Goal: Complete application form: Complete application form

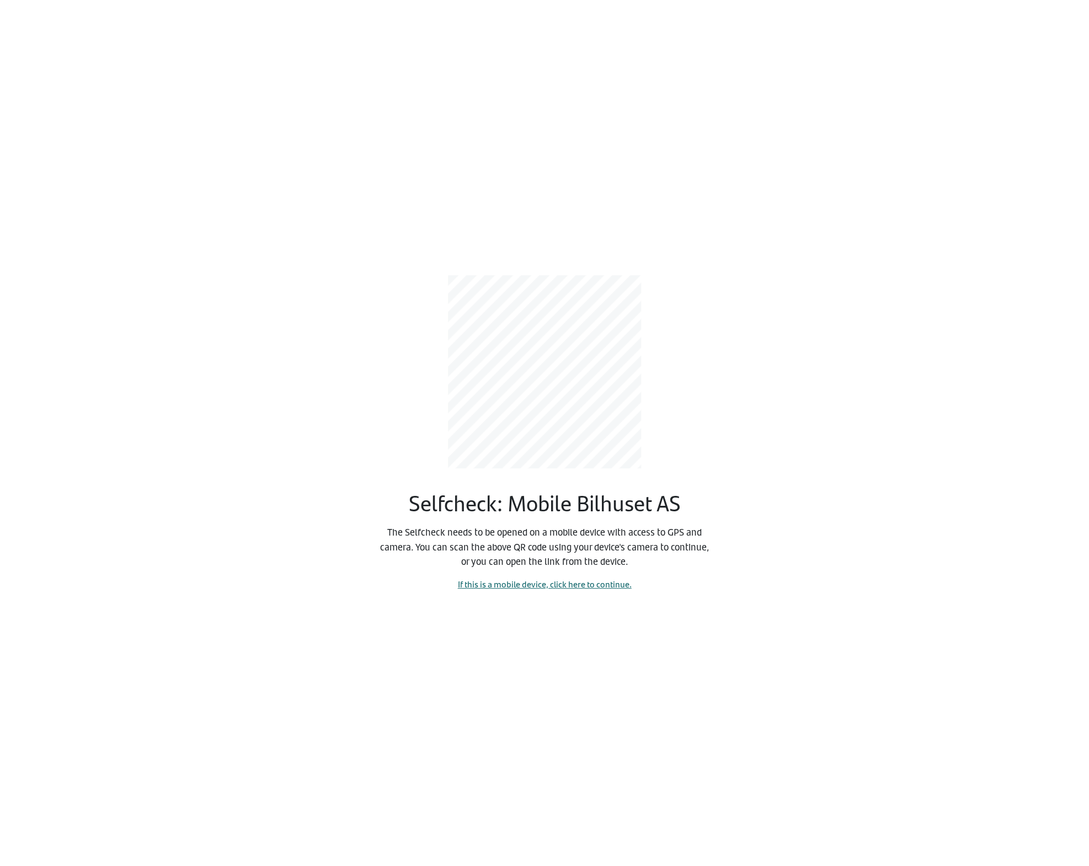
click at [478, 582] on link "If this is a mobile device, click here to continue." at bounding box center [545, 584] width 174 height 13
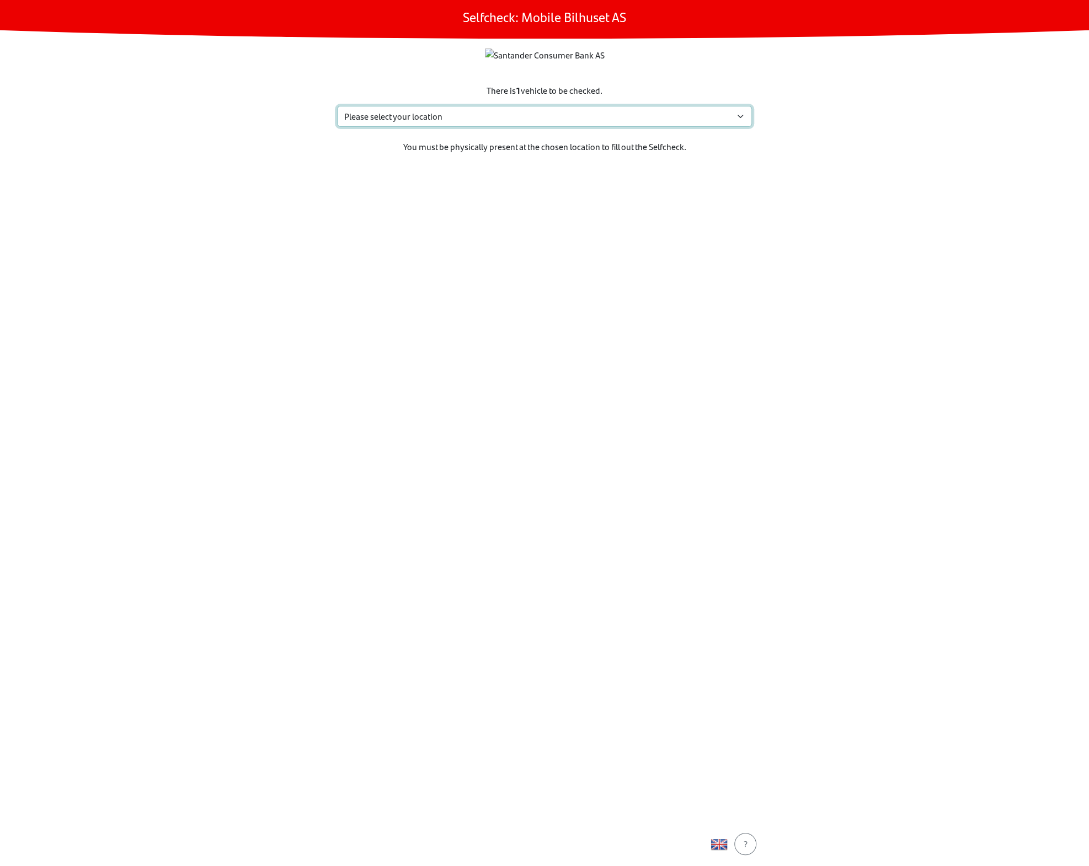
click at [474, 127] on select "Please select your location Eidskogvn. 48, 2211 Kongsvinger Åshaugveien 39, 317…" at bounding box center [544, 116] width 415 height 21
select select "4264"
click at [337, 127] on select "Please select your location [STREET_ADDRESS] Sem My location isn't listed" at bounding box center [544, 116] width 415 height 21
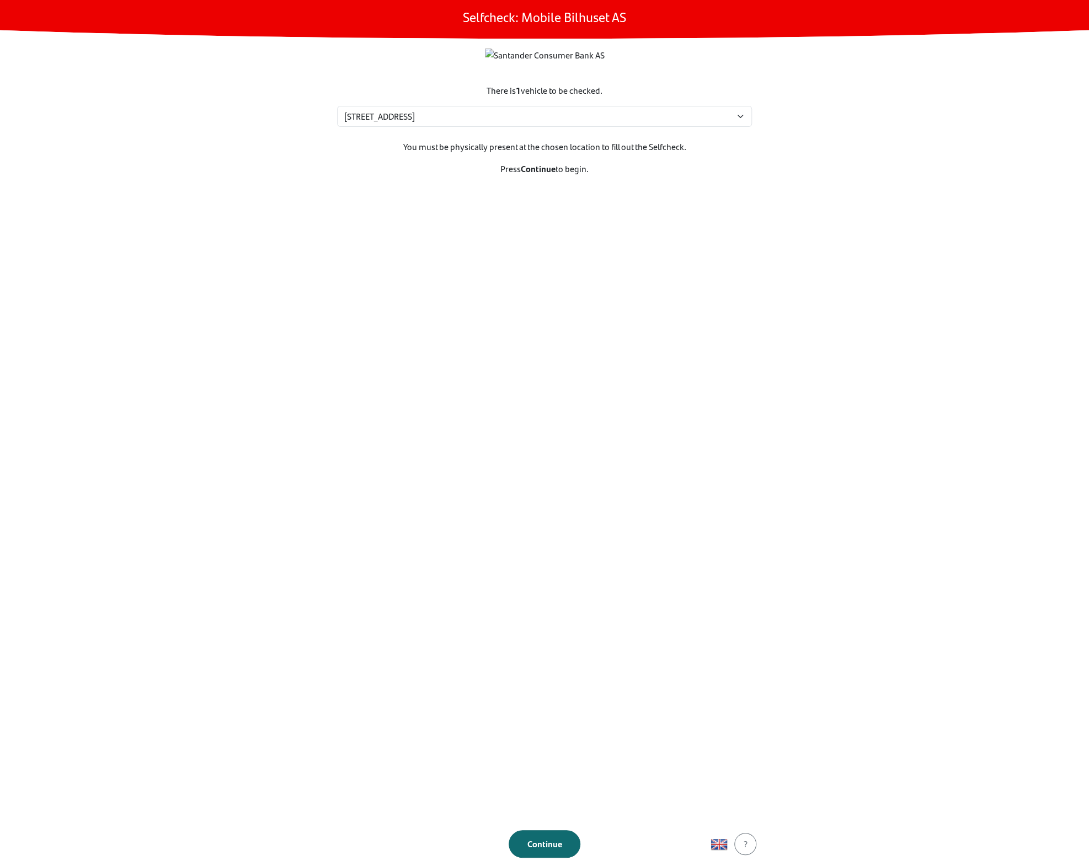
click at [532, 839] on div "Continue" at bounding box center [544, 844] width 49 height 13
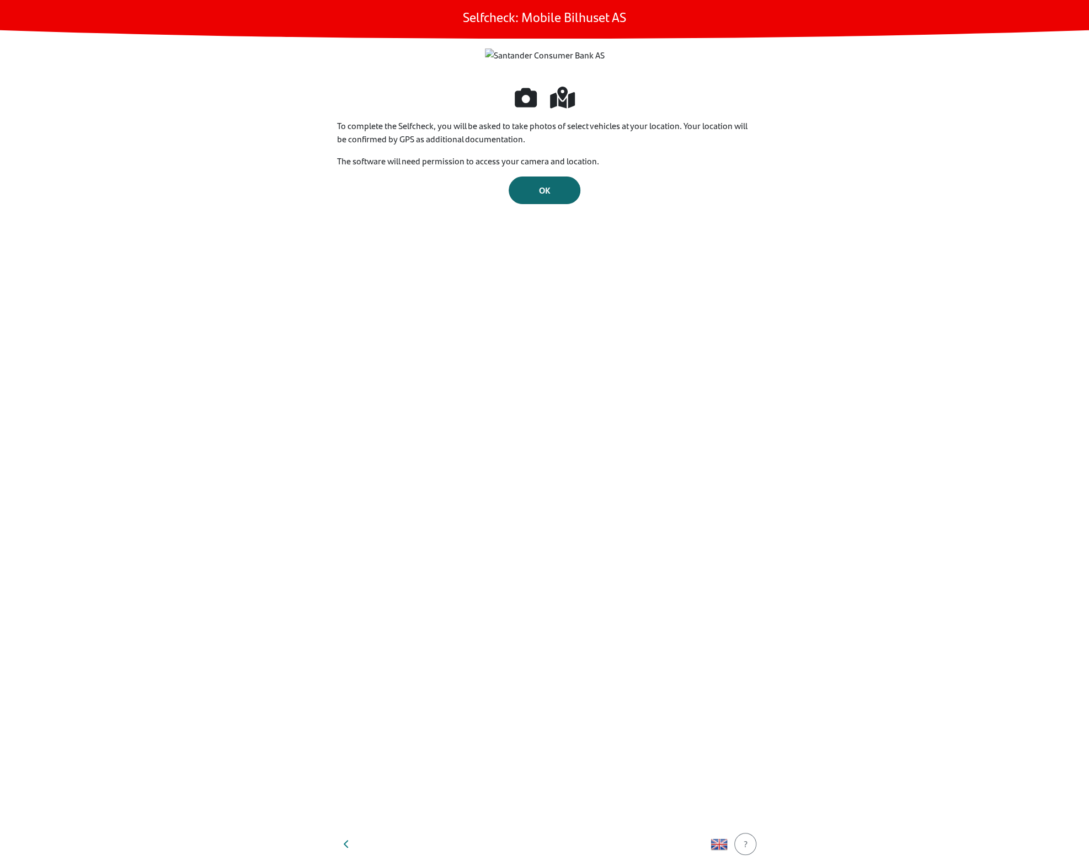
click at [563, 197] on div "OK" at bounding box center [544, 190] width 49 height 13
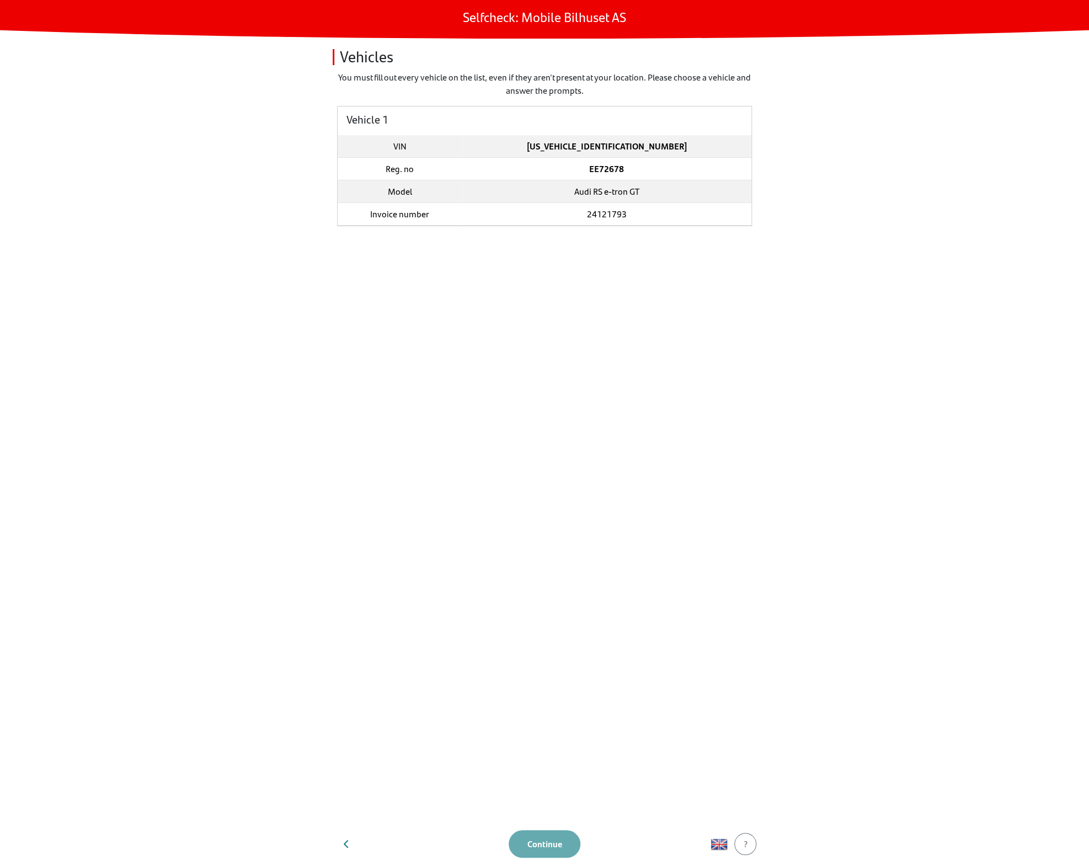
click at [552, 178] on td "EE72678" at bounding box center [607, 169] width 290 height 23
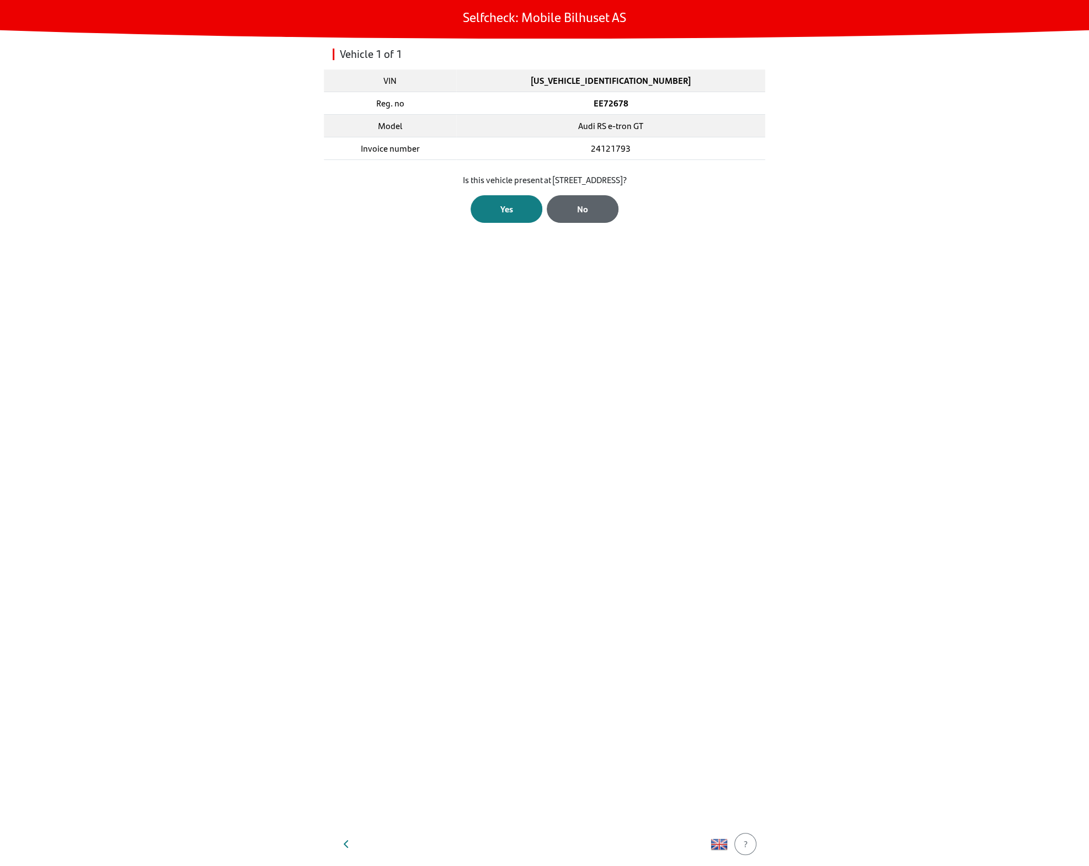
click at [573, 207] on div "No" at bounding box center [582, 208] width 49 height 13
click at [585, 220] on div "No" at bounding box center [582, 222] width 49 height 13
click at [564, 207] on select "Select status... Maintenance Sold and delivered Not received In test drive Miss…" at bounding box center [544, 205] width 415 height 21
select select "3"
click at [337, 195] on select "Select status... Maintenance Sold and delivered Not received In test drive Miss…" at bounding box center [544, 205] width 415 height 21
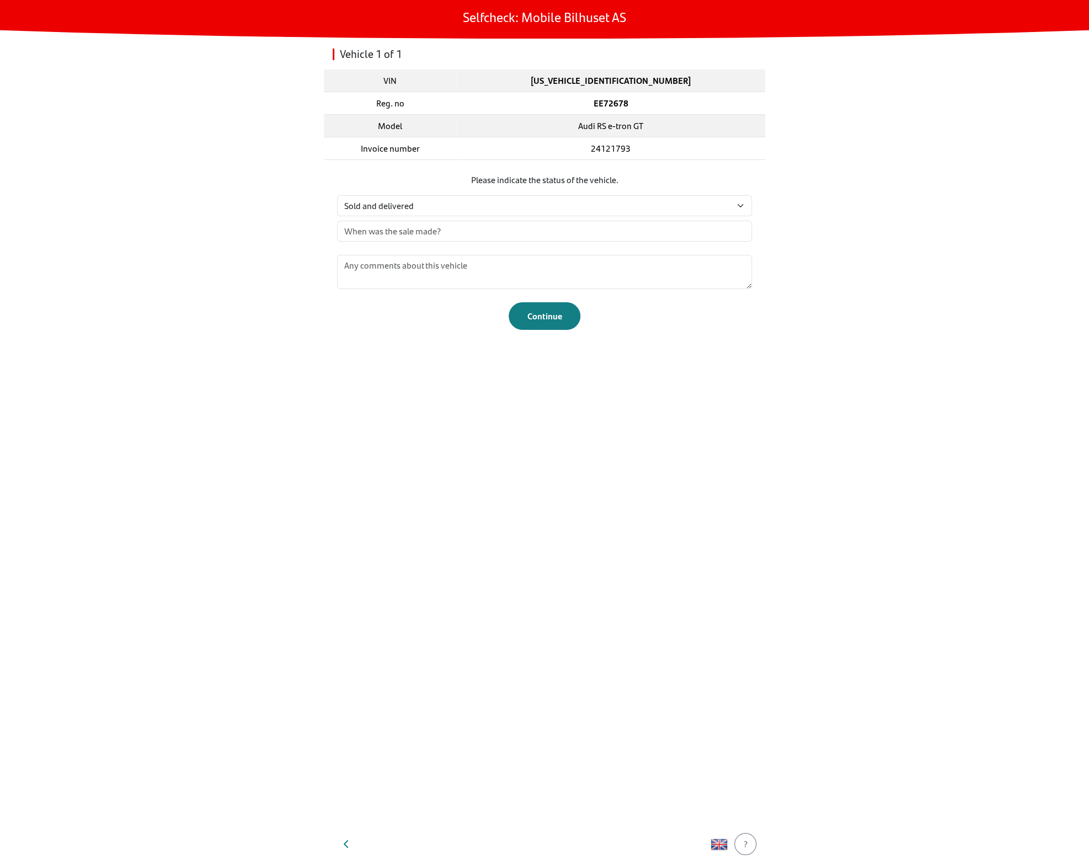
click at [536, 500] on div "Vehicle 1 of 1 VIN WAUZZZFW1N7902794 Reg. no EE72678 Model Audi RS e-tron GT In…" at bounding box center [544, 430] width 441 height 783
click at [499, 224] on input "text" at bounding box center [544, 231] width 415 height 21
click at [413, 253] on span "09" at bounding box center [415, 252] width 14 height 13
type input "Thu 09 Oct 2025"
click at [530, 313] on div "Continue" at bounding box center [544, 316] width 49 height 13
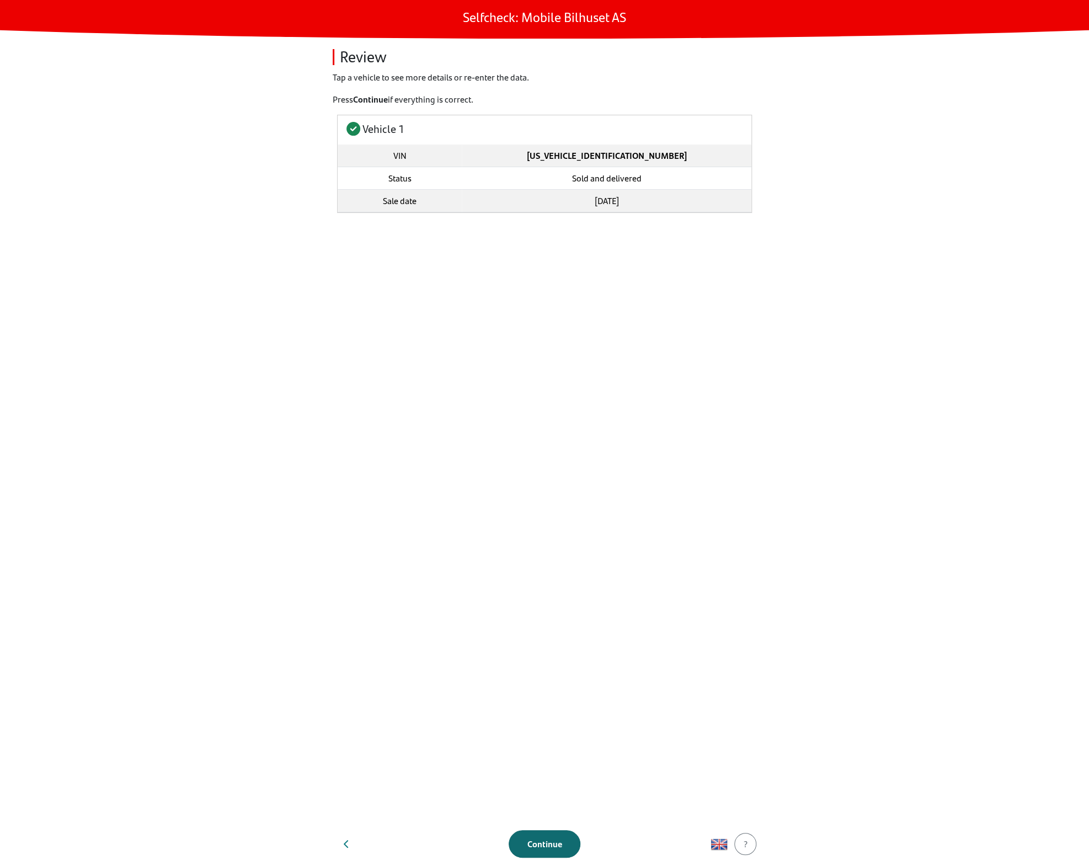
click at [554, 854] on button "Continue" at bounding box center [545, 844] width 72 height 28
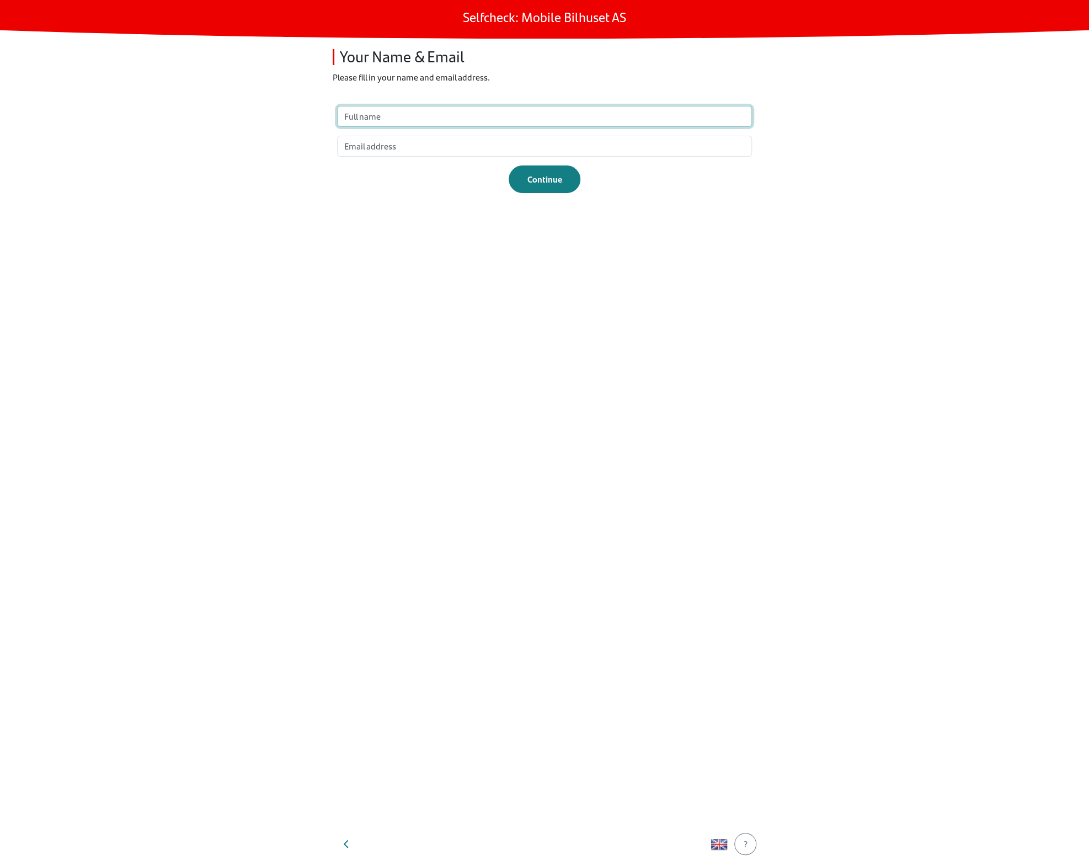
click at [479, 119] on input "text" at bounding box center [544, 116] width 415 height 21
type input "test"
click at [427, 147] on input "email" at bounding box center [544, 146] width 415 height 21
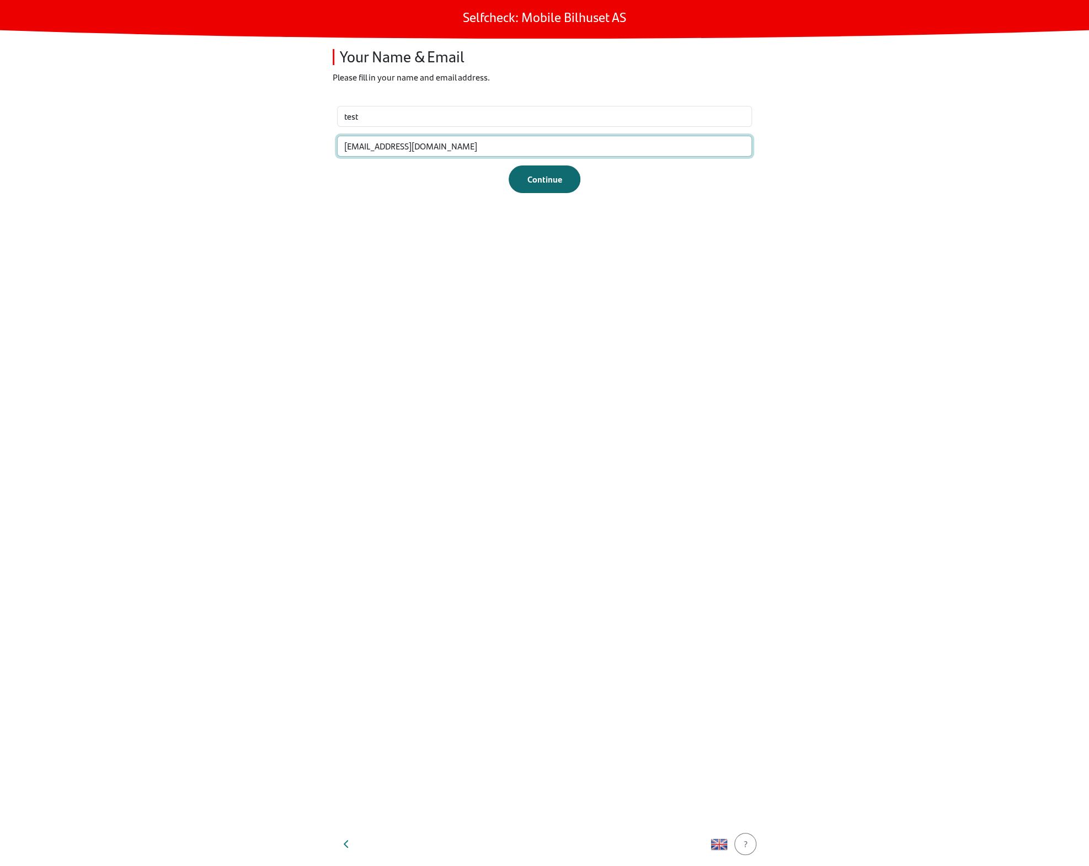
type input "test@test.dk"
click at [547, 185] on button "Continue" at bounding box center [545, 180] width 72 height 28
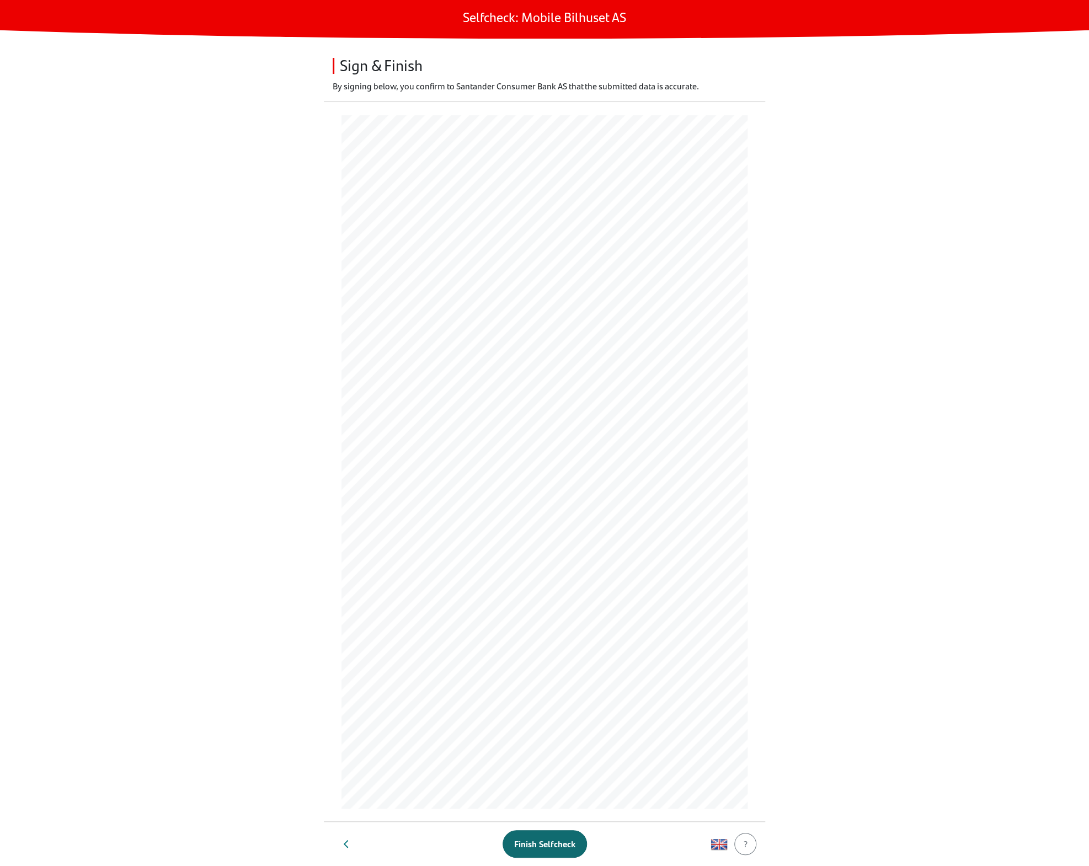
click at [553, 836] on button "Finish Selfcheck" at bounding box center [545, 844] width 84 height 28
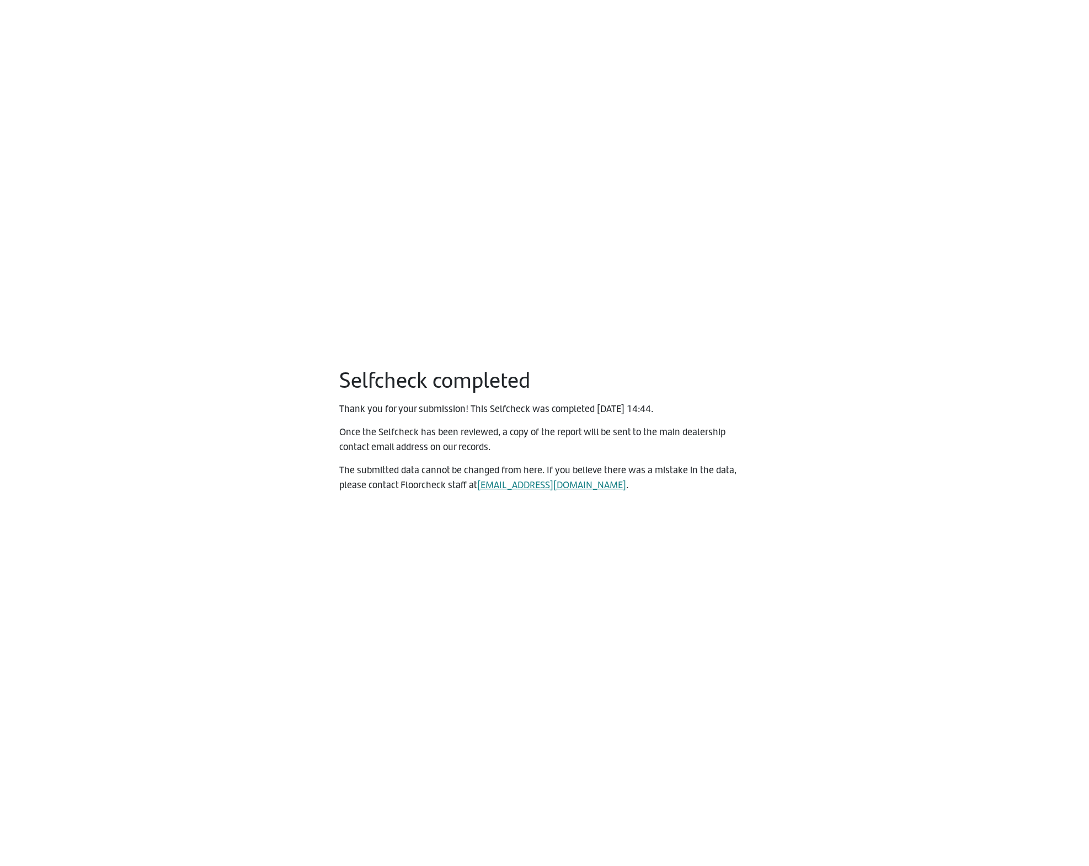
click at [472, 586] on main "Selfcheck completed Thank you for your submission! This Selfcheck was completed…" at bounding box center [544, 433] width 1089 height 866
click at [687, 178] on main "Selfcheck completed Thank you for your submission! This Selfcheck was completed…" at bounding box center [544, 433] width 1089 height 866
drag, startPoint x: 671, startPoint y: 198, endPoint x: 678, endPoint y: 190, distance: 9.8
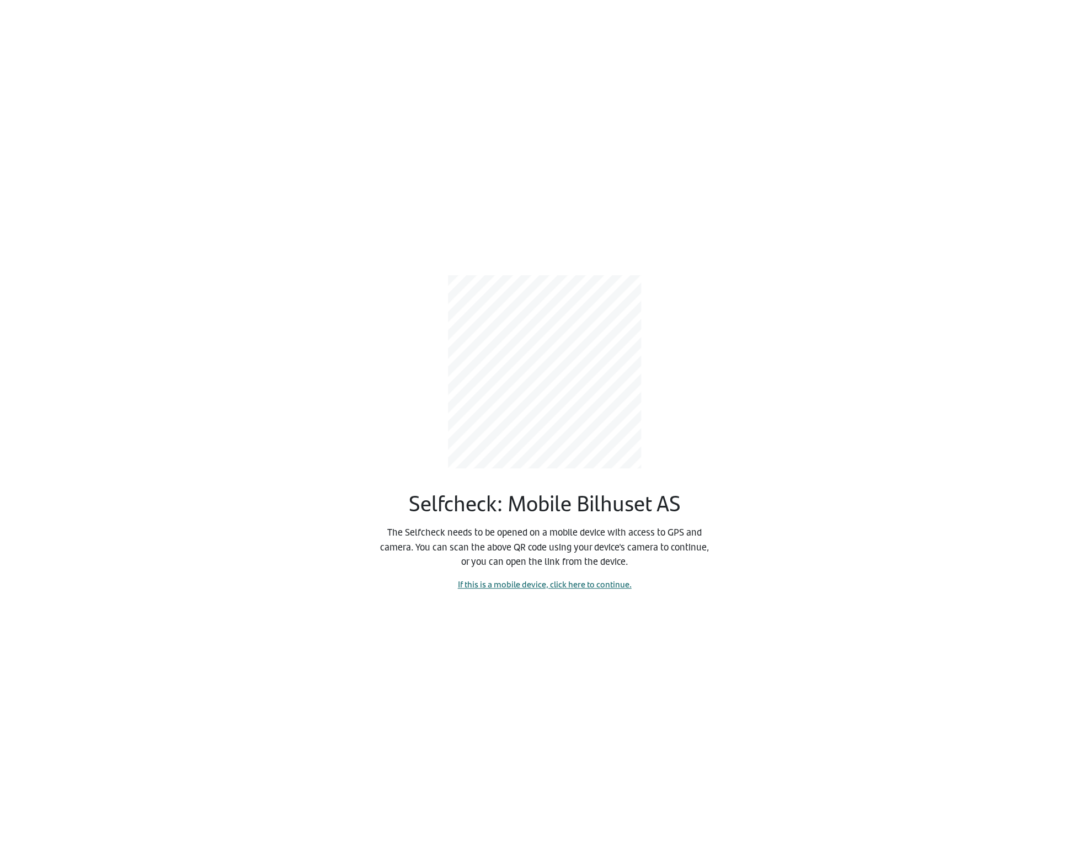
click at [541, 584] on link "If this is a mobile device, click here to continue." at bounding box center [545, 584] width 174 height 13
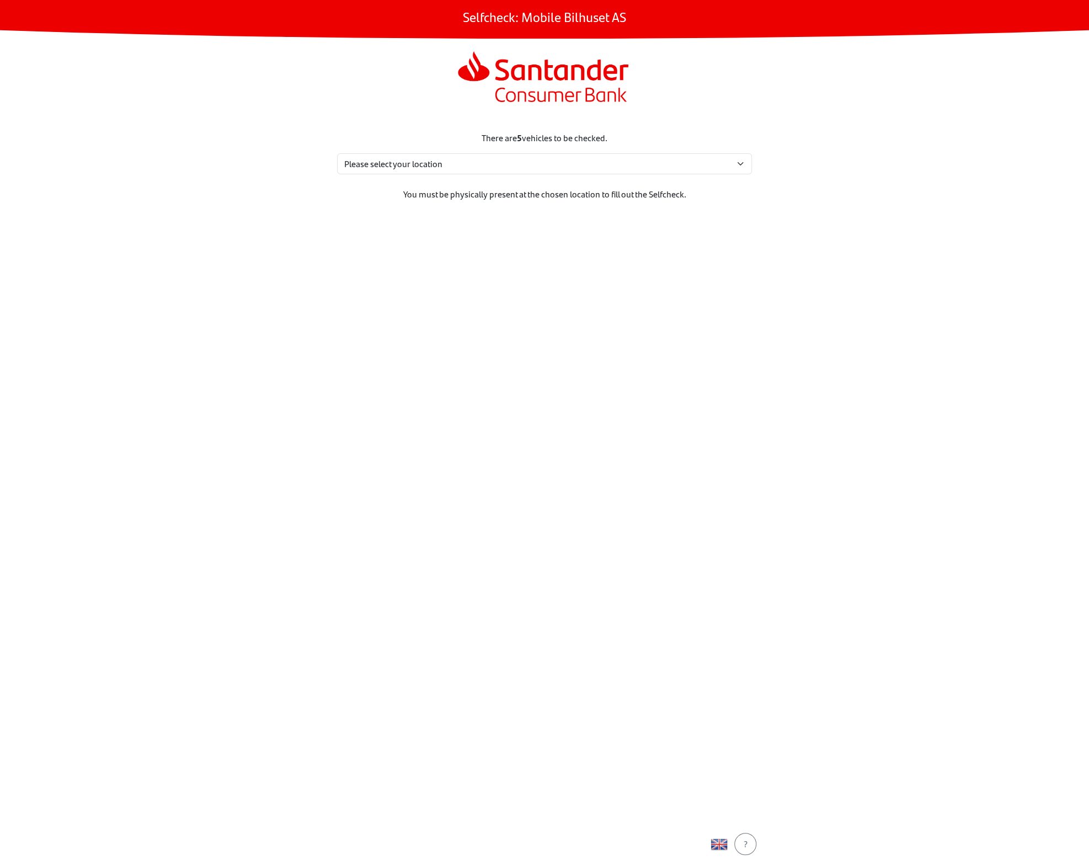
click at [499, 179] on section "There are 5 vehicles to be checked. Please select your location Eidskogvn. 48, …" at bounding box center [544, 470] width 441 height 704
drag, startPoint x: 487, startPoint y: 170, endPoint x: 483, endPoint y: 175, distance: 6.3
click at [486, 171] on select "Please select your location [STREET_ADDRESS] Sem My location isn't listed" at bounding box center [544, 163] width 415 height 21
select select "4264"
click at [337, 153] on select "Please select your location [STREET_ADDRESS] Sem My location isn't listed" at bounding box center [544, 163] width 415 height 21
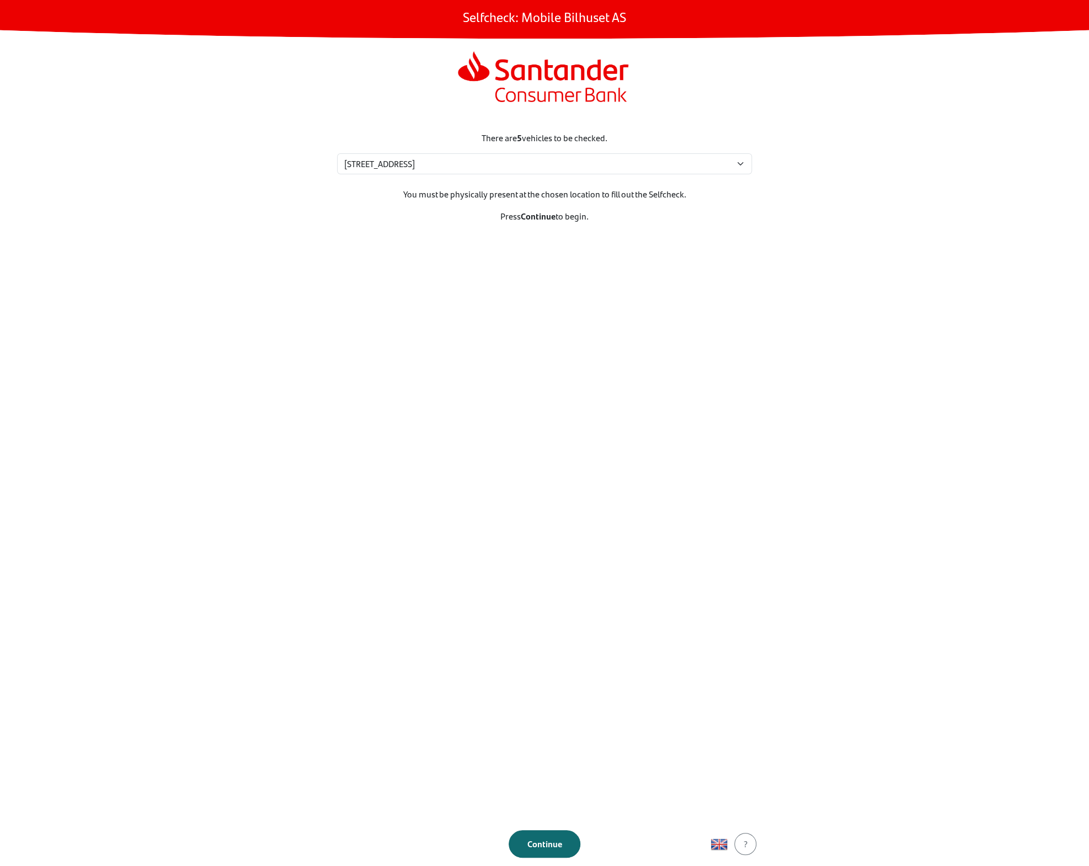
click at [543, 834] on button "Continue" at bounding box center [545, 844] width 72 height 28
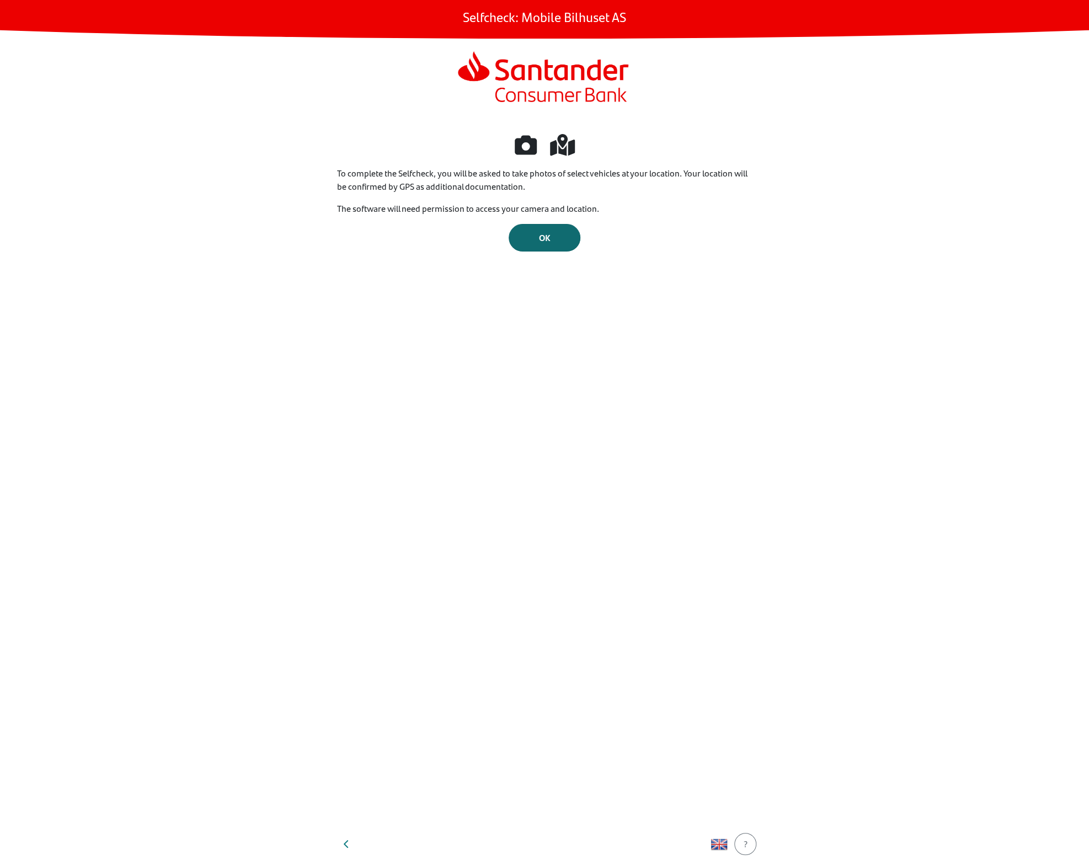
click at [527, 233] on div "OK" at bounding box center [544, 237] width 49 height 13
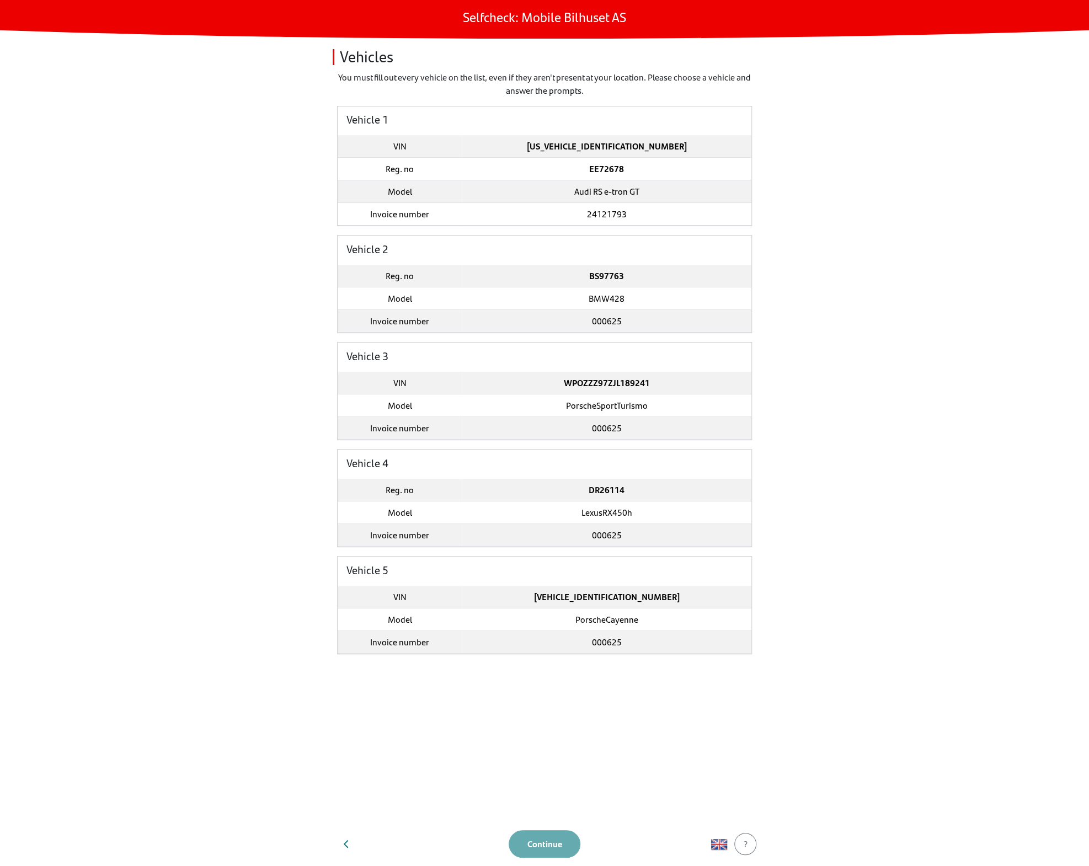
click at [505, 169] on td "EE72678" at bounding box center [607, 169] width 290 height 23
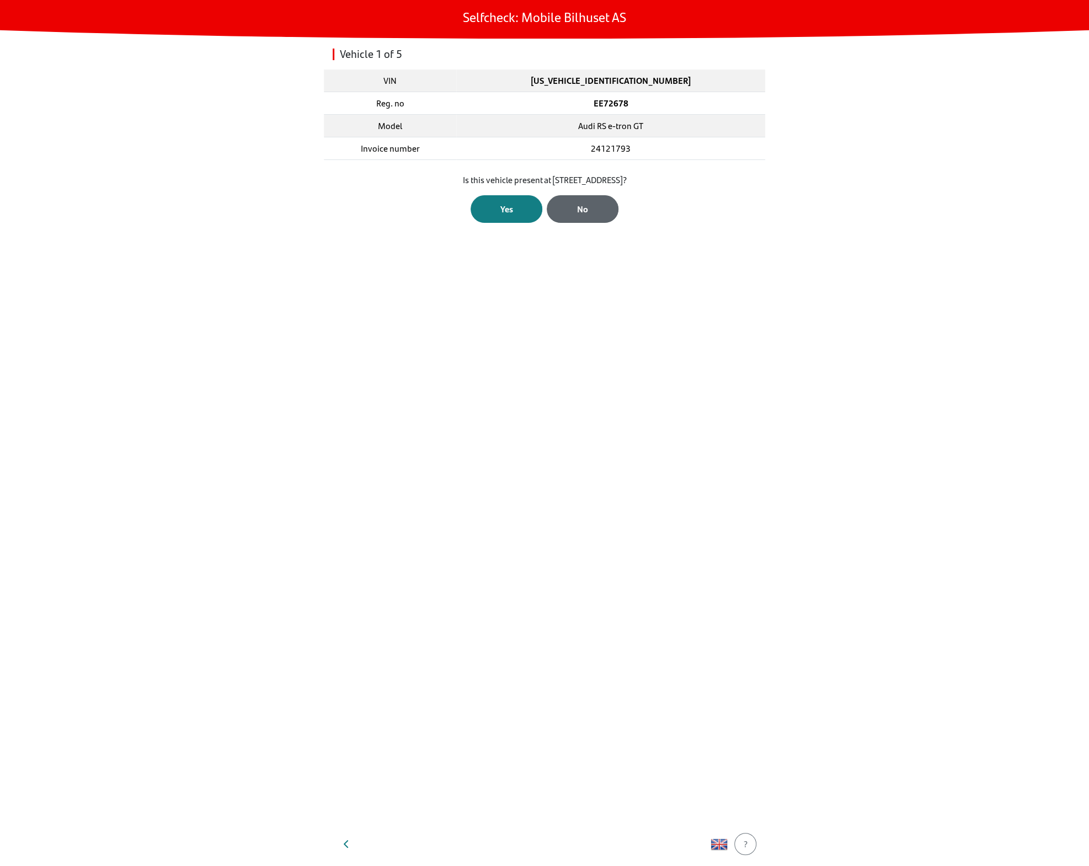
click at [593, 209] on div "No" at bounding box center [582, 208] width 49 height 13
click at [589, 223] on div "No" at bounding box center [582, 222] width 49 height 13
click at [574, 207] on select "Select status... Maintenance Sold and delivered Not received In test drive Miss…" at bounding box center [544, 205] width 415 height 21
click at [337, 195] on select "Select status... Maintenance Sold and delivered Not received In test drive Miss…" at bounding box center [544, 205] width 415 height 21
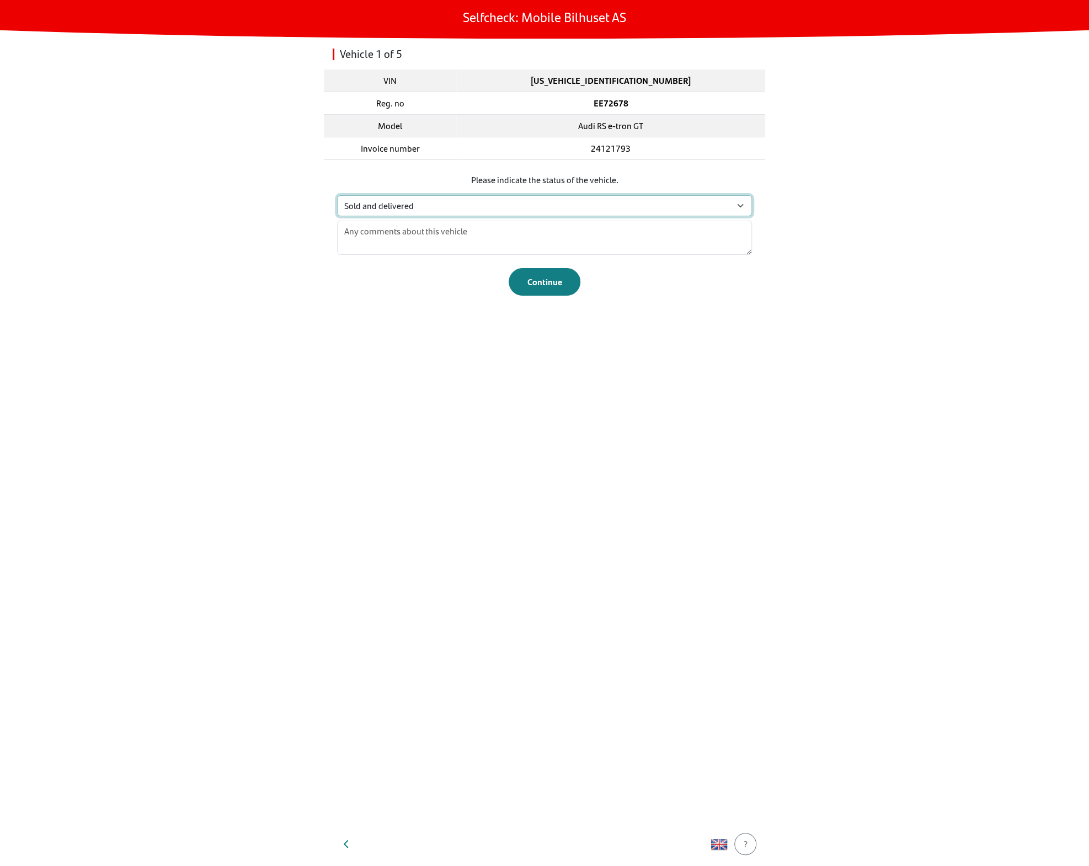
click at [442, 198] on select "Select status... Maintenance Sold and delivered Not received In test drive Miss…" at bounding box center [544, 205] width 415 height 21
click at [337, 195] on select "Select status... Maintenance Sold and delivered Not received In test drive Miss…" at bounding box center [544, 205] width 415 height 21
click at [407, 202] on select "Select status... Maintenance Sold and delivered Not received In test drive Miss…" at bounding box center [544, 205] width 415 height 21
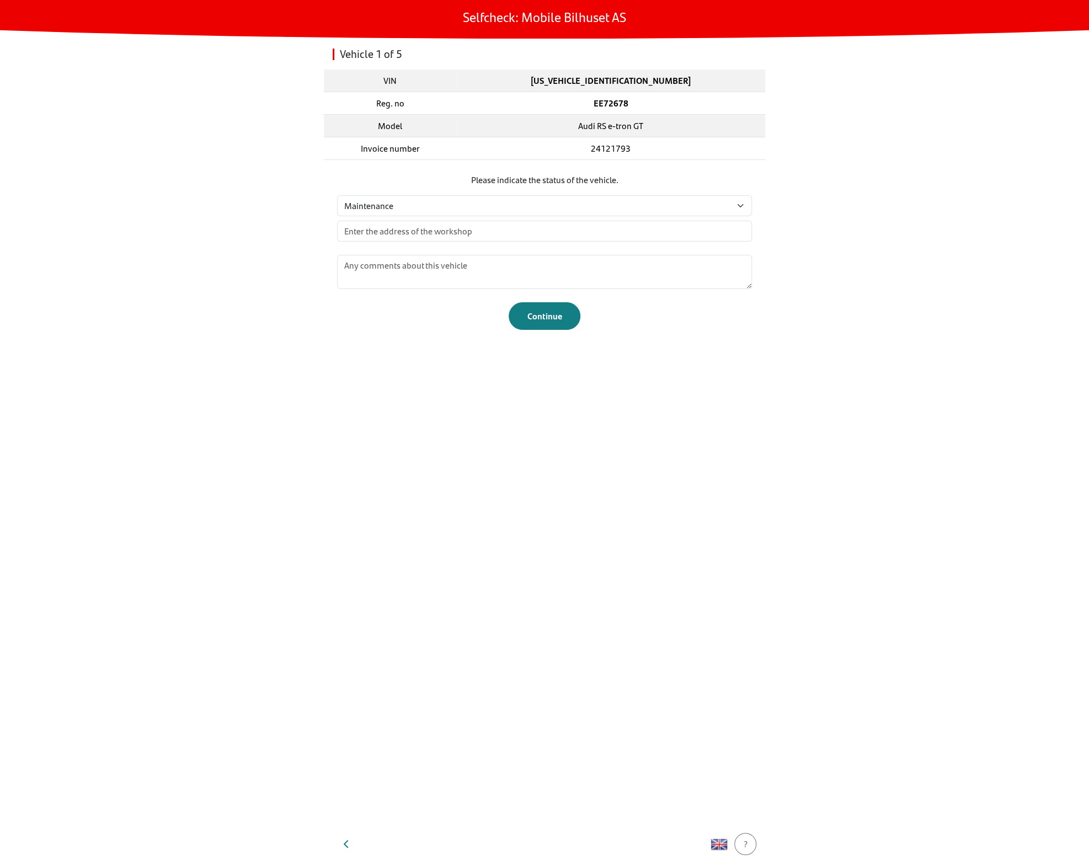
click at [383, 187] on form "Please indicate the status of the vehicle. Select status... Maintenance Sold an…" at bounding box center [544, 251] width 415 height 157
click at [380, 207] on select "Select status... Maintenance Sold and delivered Not received In test drive Miss…" at bounding box center [544, 205] width 415 height 21
click at [337, 195] on select "Select status... Maintenance Sold and delivered Not received In test drive Miss…" at bounding box center [544, 205] width 415 height 21
click at [365, 337] on div "Vehicle 1 of 5 VIN WAUZZZFW1N7902794 Reg. no EE72678 Model Audi RS e-tron GT In…" at bounding box center [544, 430] width 441 height 783
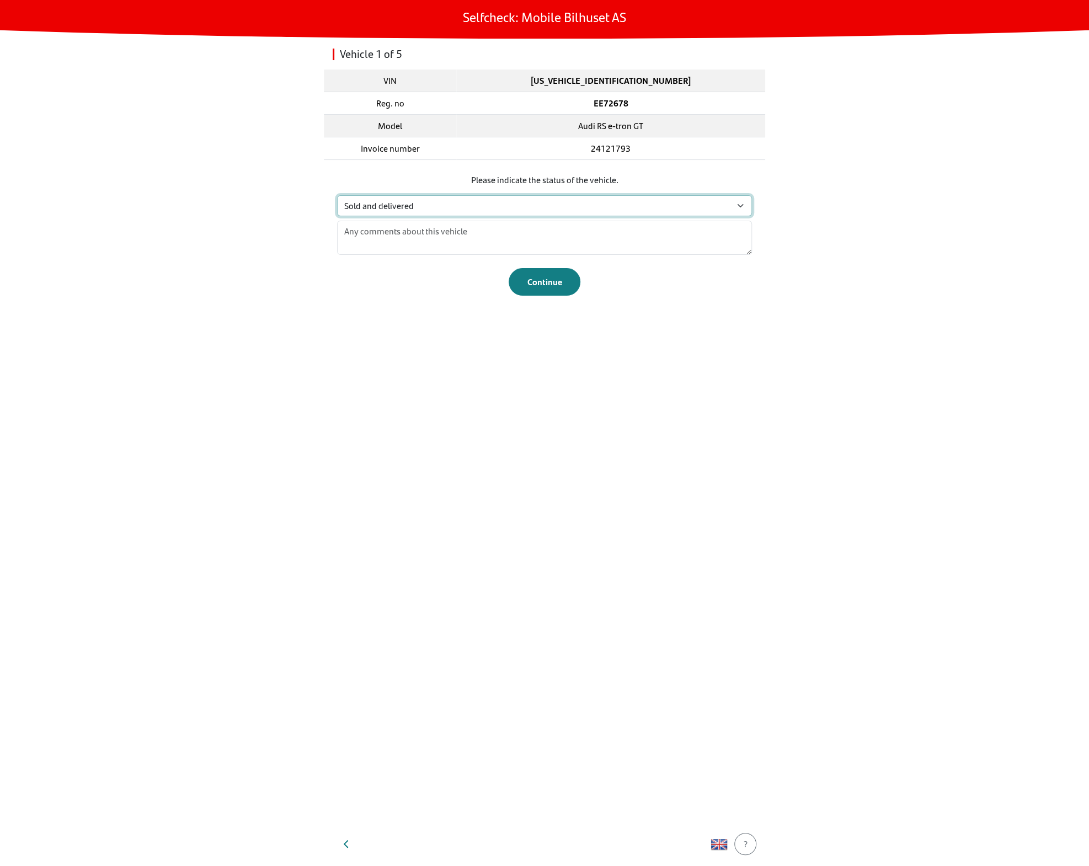
click at [410, 206] on select "Select status... Maintenance Sold and delivered Not received In test drive Miss…" at bounding box center [544, 205] width 415 height 21
click at [337, 195] on select "Select status... Maintenance Sold and delivered Not received In test drive Miss…" at bounding box center [544, 205] width 415 height 21
click at [394, 210] on select "Select status... Maintenance Sold and delivered Not received In test drive Miss…" at bounding box center [544, 205] width 415 height 21
select select "3"
click at [337, 195] on select "Select status... Maintenance Sold and delivered Not received In test drive Miss…" at bounding box center [544, 205] width 415 height 21
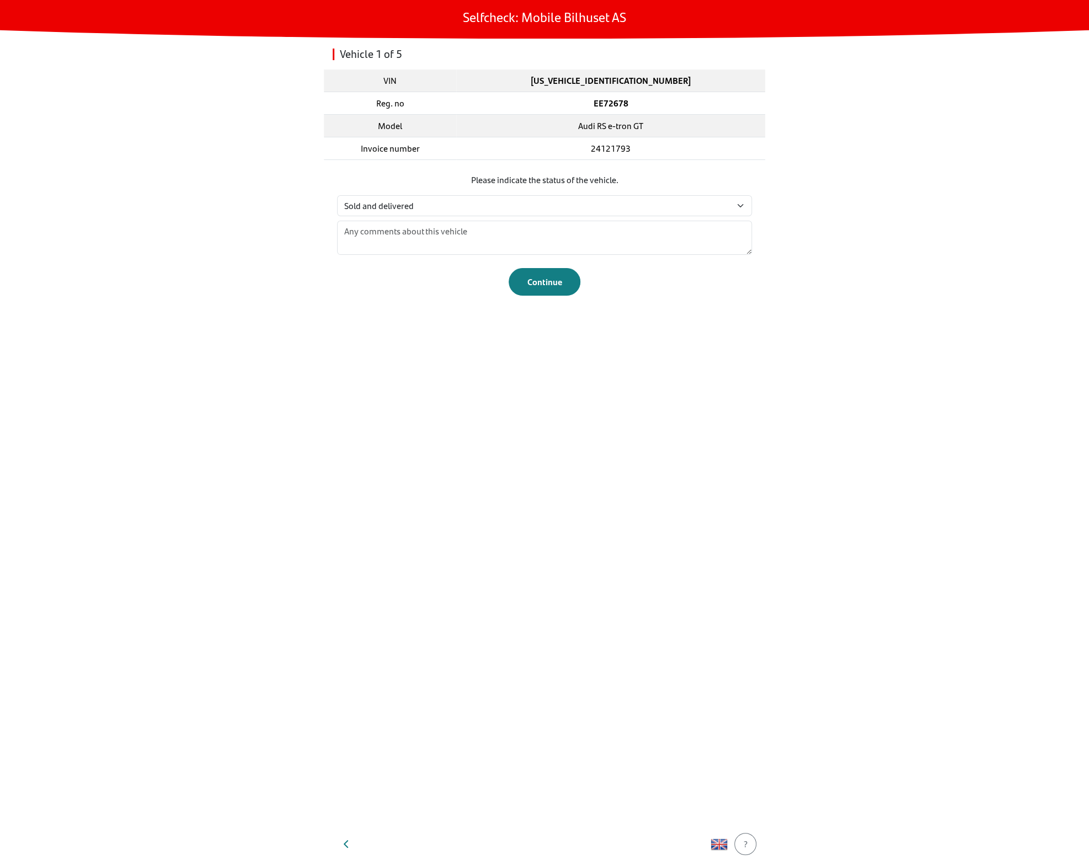
click at [354, 466] on div "Vehicle 1 of 5 VIN WAUZZZFW1N7902794 Reg. no EE72678 Model Audi RS e-tron GT In…" at bounding box center [544, 430] width 441 height 783
click at [399, 372] on div "Vehicle 1 of 5 VIN WAUZZZFW1N7902794 Reg. no EE72678 Model Audi RS e-tron GT In…" at bounding box center [544, 430] width 441 height 783
click at [858, 182] on main "Selfcheck: Mobile Bilhuset AS Vehicle 1 of 5 VIN WAUZZZFW1N7902794 Reg. no EE72…" at bounding box center [544, 433] width 1089 height 866
drag, startPoint x: 856, startPoint y: 176, endPoint x: 857, endPoint y: 165, distance: 11.1
click at [938, 631] on main "Selfcheck: Mobile Bilhuset AS Vehicle 1 of 5 VIN WAUZZZFW1N7902794 Reg. no EE72…" at bounding box center [544, 433] width 1089 height 866
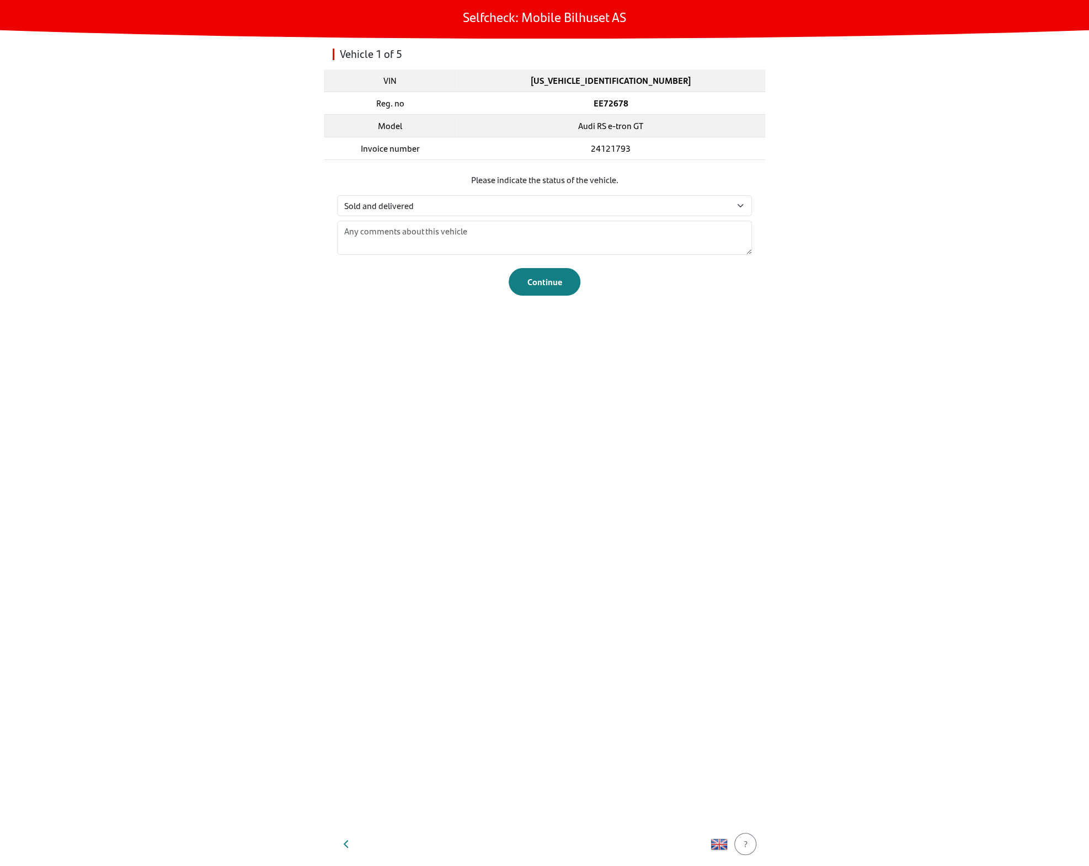
drag, startPoint x: 280, startPoint y: 386, endPoint x: 17, endPoint y: 458, distance: 272.9
click at [279, 386] on main "Selfcheck: Mobile Bilhuset AS Vehicle 1 of 5 VIN WAUZZZFW1N7902794 Reg. no EE72…" at bounding box center [544, 433] width 1089 height 866
click at [692, 472] on div "Vehicle 1 of 5 VIN WAUZZZFW1N7902794 Reg. no EE72678 Model Audi RS e-tron GT In…" at bounding box center [544, 430] width 441 height 783
click at [350, 372] on div "Vehicle 1 of 5 VIN WAUZZZFW1N7902794 Reg. no EE72678 Model Audi RS e-tron GT In…" at bounding box center [544, 430] width 441 height 783
click at [399, 355] on div "Vehicle 1 of 5 VIN WAUZZZFW1N7902794 Reg. no EE72678 Model Audi RS e-tron GT In…" at bounding box center [544, 430] width 441 height 783
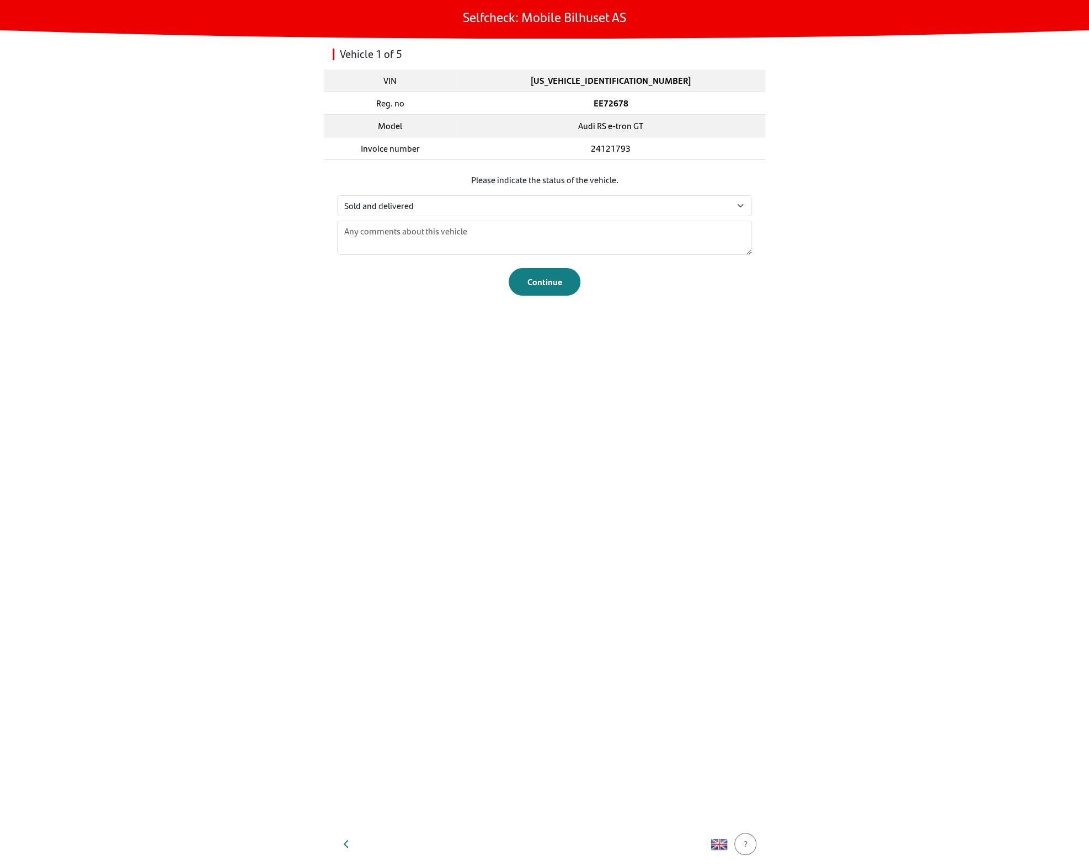
click at [366, 194] on form "Please indicate the status of the vehicle. Select status... Maintenance Sold an…" at bounding box center [544, 234] width 415 height 122
click at [364, 206] on select "Select status... Maintenance Sold and delivered Not received In test drive Miss…" at bounding box center [544, 205] width 415 height 21
click at [246, 207] on main "Selfcheck: Mobile Bilhuset AS Vehicle 1 of 5 VIN WAUZZZFW1N7902794 Reg. no EE72…" at bounding box center [544, 433] width 1089 height 866
click at [491, 206] on select "Select status... Maintenance Sold and delivered Not received In test drive Miss…" at bounding box center [544, 205] width 415 height 21
click at [722, 850] on img "button" at bounding box center [719, 844] width 17 height 17
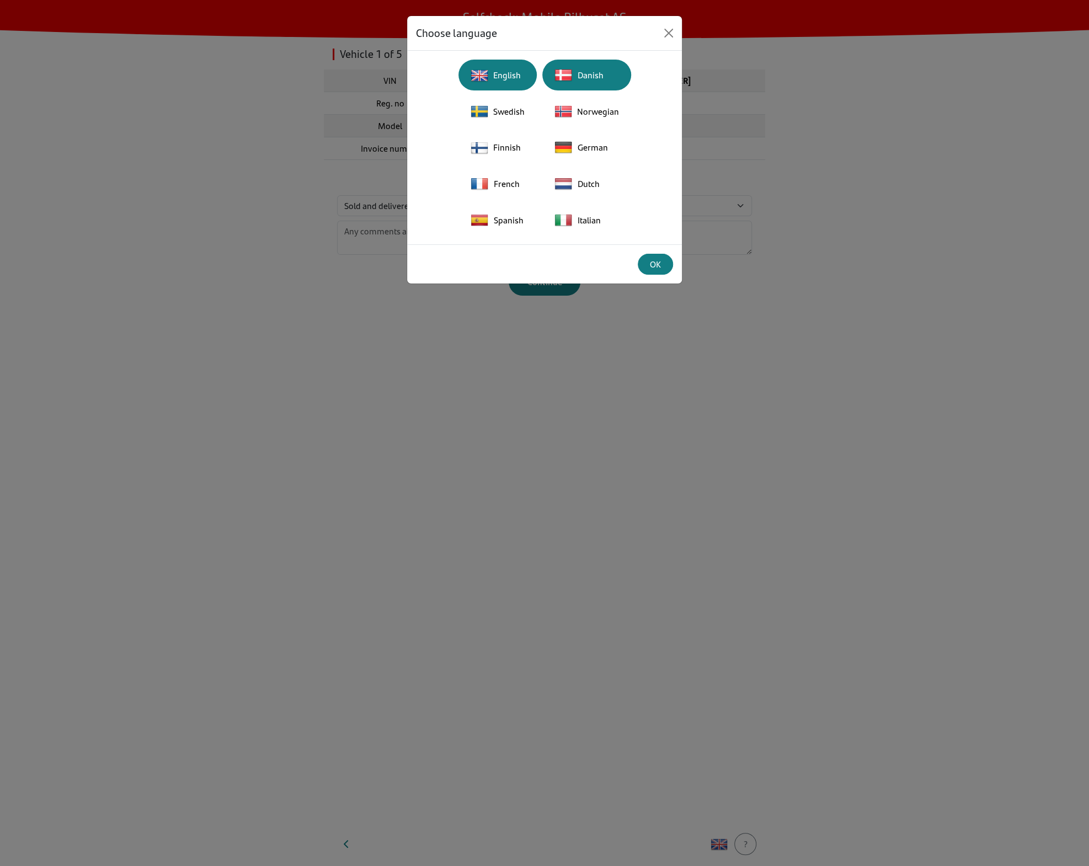
click at [591, 76] on div "Danish" at bounding box center [587, 75] width 76 height 24
click at [651, 261] on div "OK" at bounding box center [655, 264] width 21 height 13
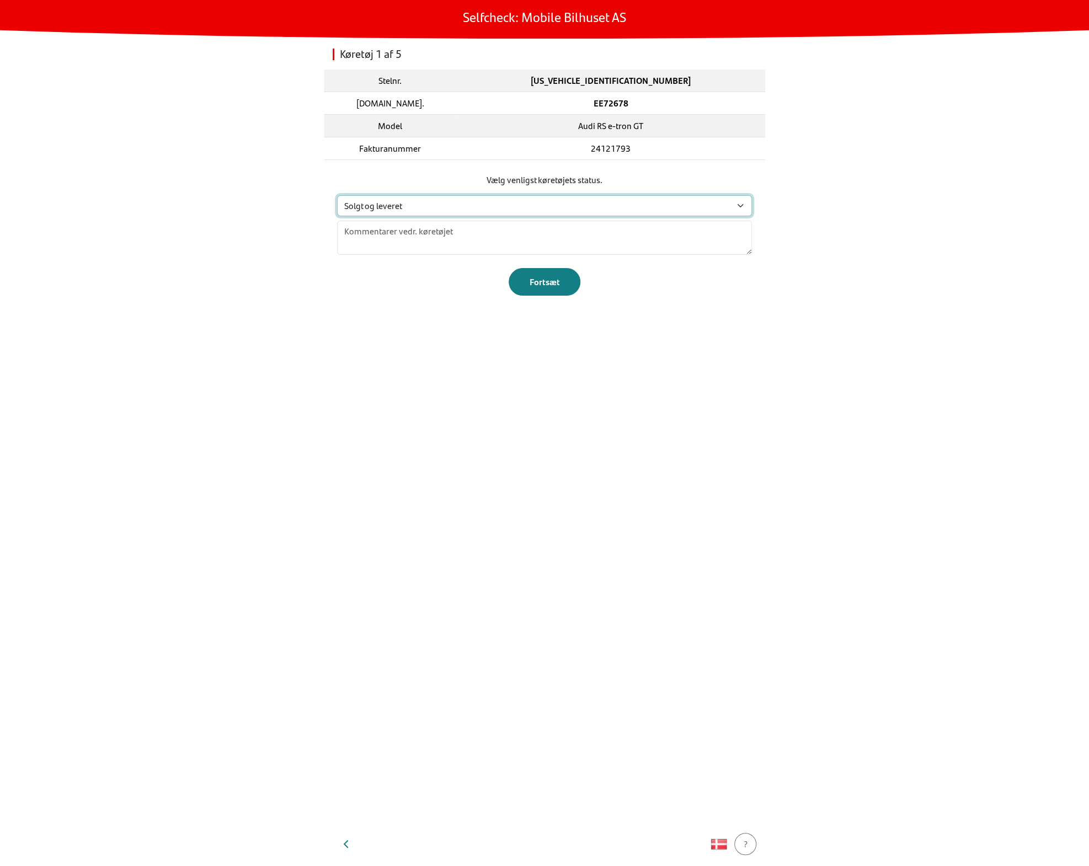
click at [580, 204] on select "Vælg status… Vedligeholdelse Solgt og leveret Ikke modtaget På prøvetur Mangler" at bounding box center [544, 205] width 415 height 21
click at [337, 195] on select "Vælg status… Vedligeholdelse Solgt og leveret Ikke modtaget På prøvetur Mangler" at bounding box center [544, 205] width 415 height 21
click at [724, 852] on img "button" at bounding box center [719, 844] width 17 height 17
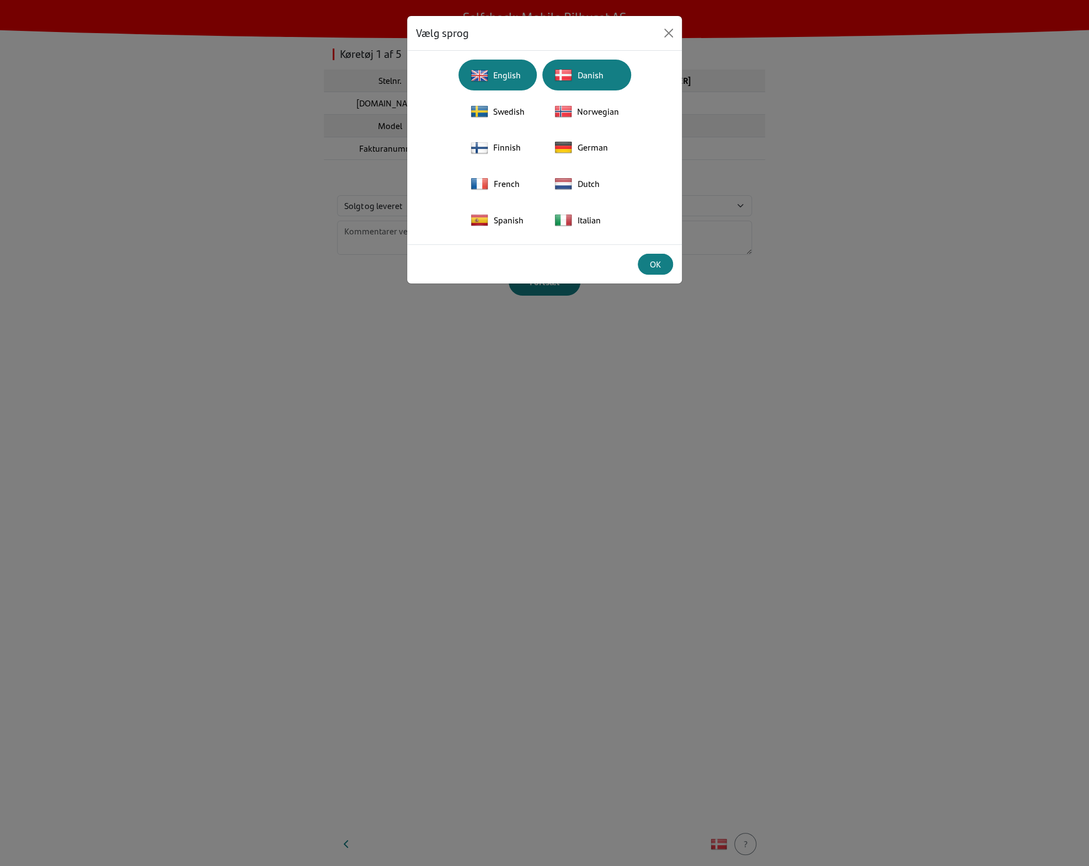
click at [492, 63] on div "English" at bounding box center [497, 75] width 65 height 24
click at [667, 282] on div "OK" at bounding box center [544, 263] width 275 height 39
click at [664, 274] on div "OK" at bounding box center [544, 263] width 275 height 39
click at [661, 260] on div "OK" at bounding box center [655, 264] width 21 height 13
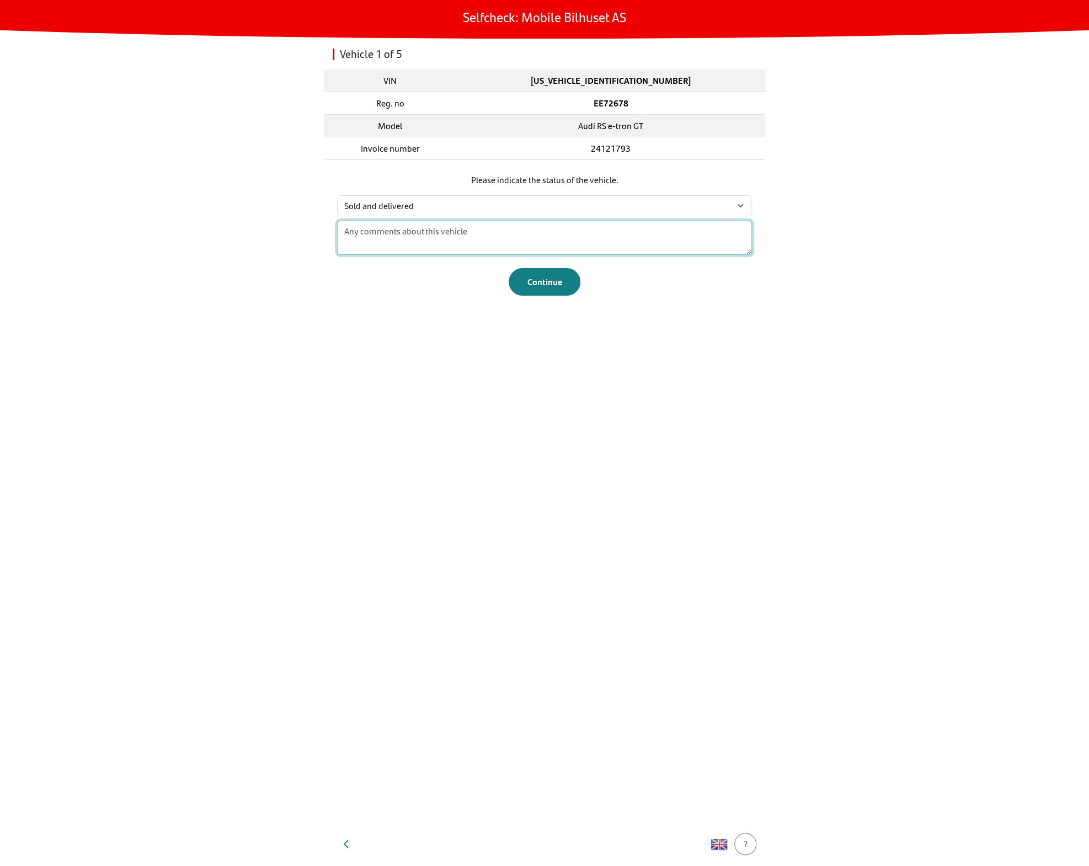
drag, startPoint x: 442, startPoint y: 222, endPoint x: 432, endPoint y: 216, distance: 11.6
click at [441, 221] on textarea at bounding box center [544, 238] width 415 height 34
click at [419, 209] on select "Select status... Maintenance Sold and delivered Not received In test drive Miss…" at bounding box center [544, 205] width 415 height 21
click at [212, 497] on main "Selfcheck: Mobile Bilhuset AS Vehicle 1 of 5 VIN WAUZZZFW1N7902794 Reg. no EE72…" at bounding box center [544, 433] width 1089 height 866
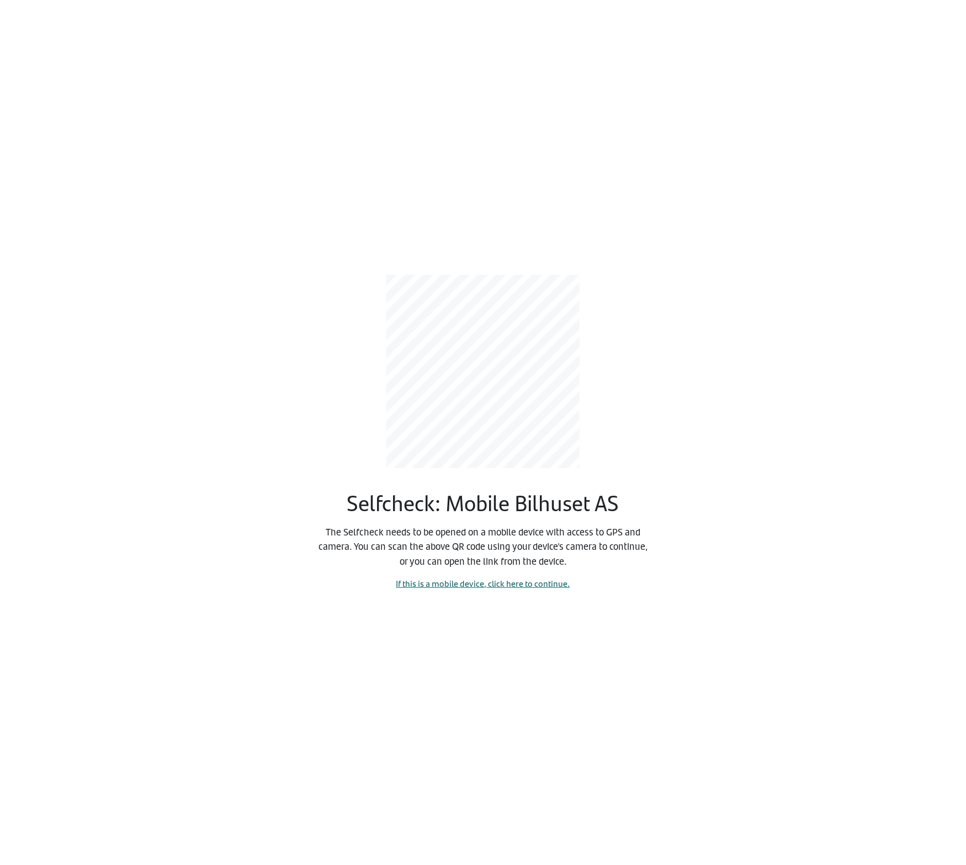
click at [487, 585] on link "If this is a mobile device, click here to continue." at bounding box center [483, 583] width 174 height 13
select select "4264"
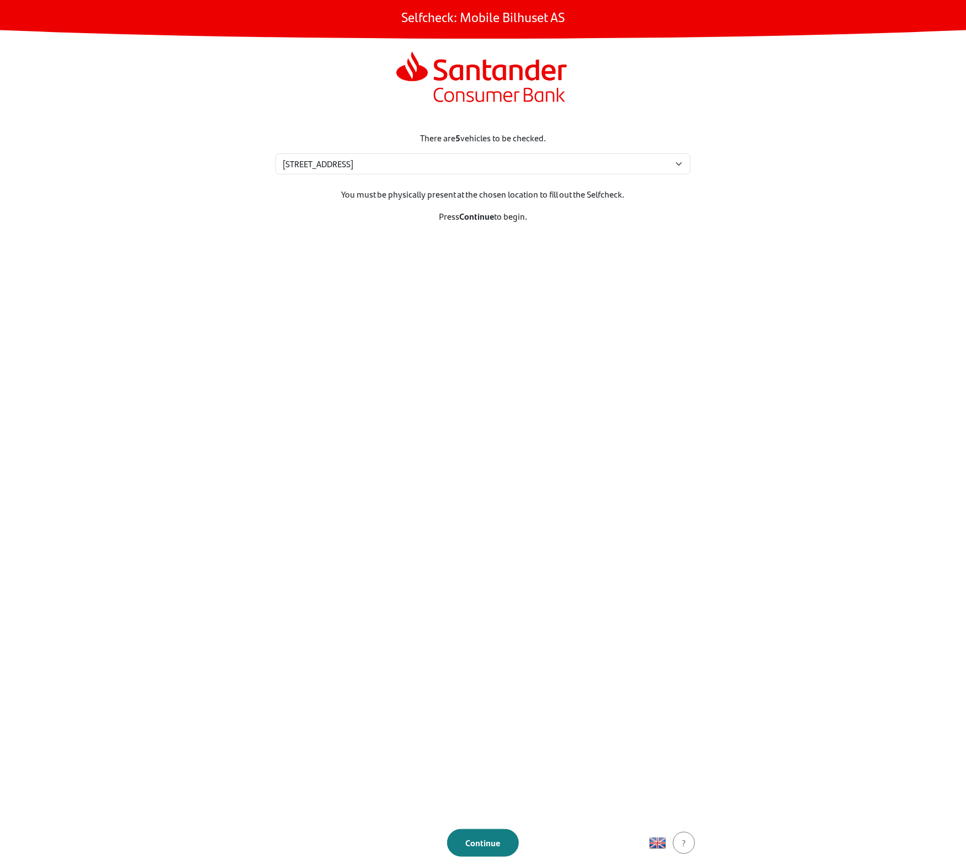
click at [595, 560] on section "There are 5 vehicles to be checked. Please select your location Eidskogvn. 48, …" at bounding box center [482, 469] width 441 height 702
click at [701, 50] on form "There are 5 vehicles to be checked. Please select your location Eidskogvn. 48, …" at bounding box center [482, 452] width 441 height 826
click at [483, 840] on div "Continue" at bounding box center [482, 842] width 49 height 13
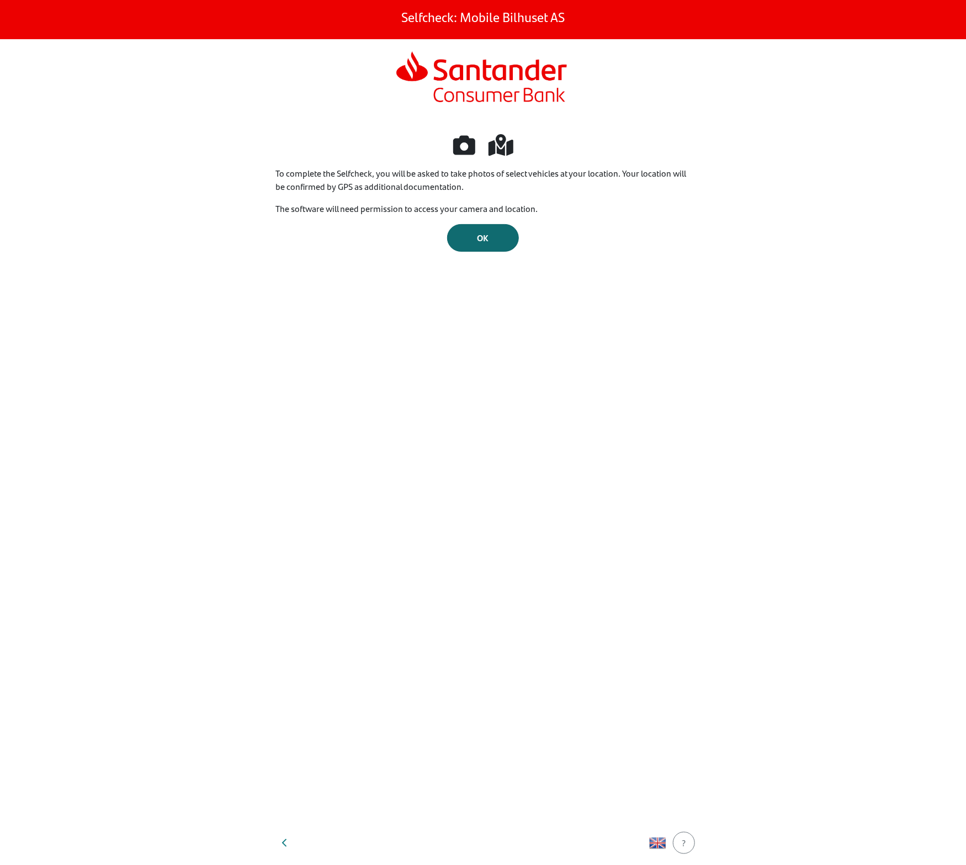
click at [481, 233] on span "OK" at bounding box center [483, 237] width 12 height 13
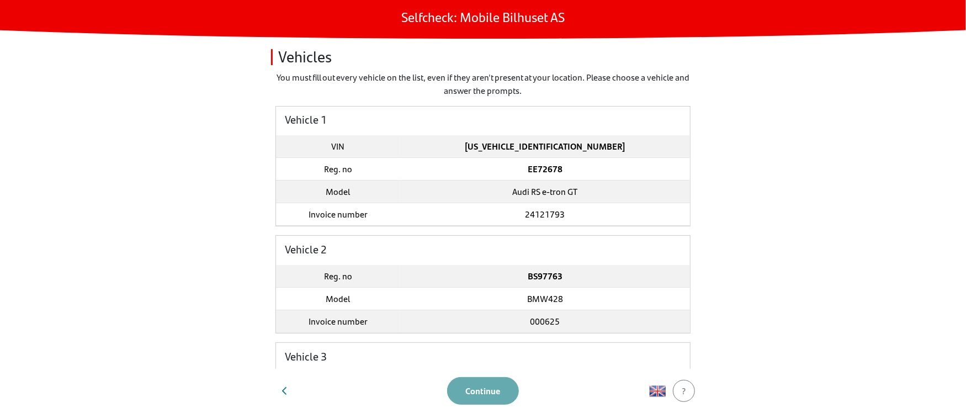
click at [165, 277] on main "Selfcheck: Mobile Bilhuset AS Vehicles You must fill out every vehicle on the l…" at bounding box center [483, 206] width 966 height 413
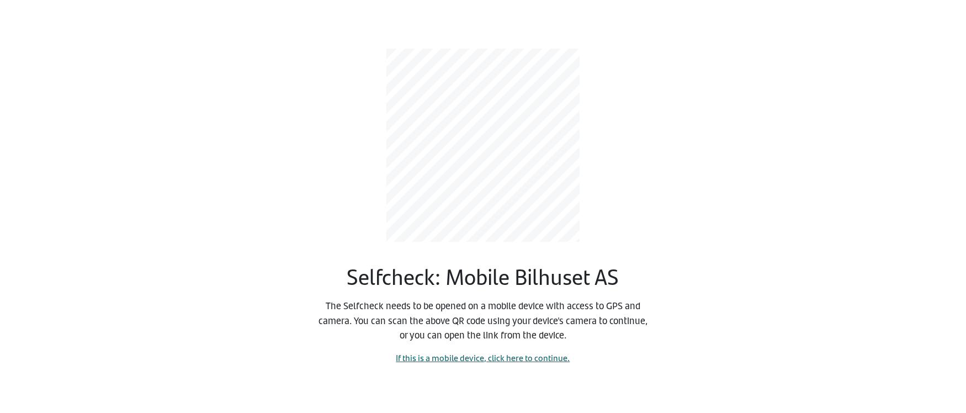
click at [515, 355] on link "If this is a mobile device, click here to continue." at bounding box center [483, 357] width 174 height 13
select select "4264"
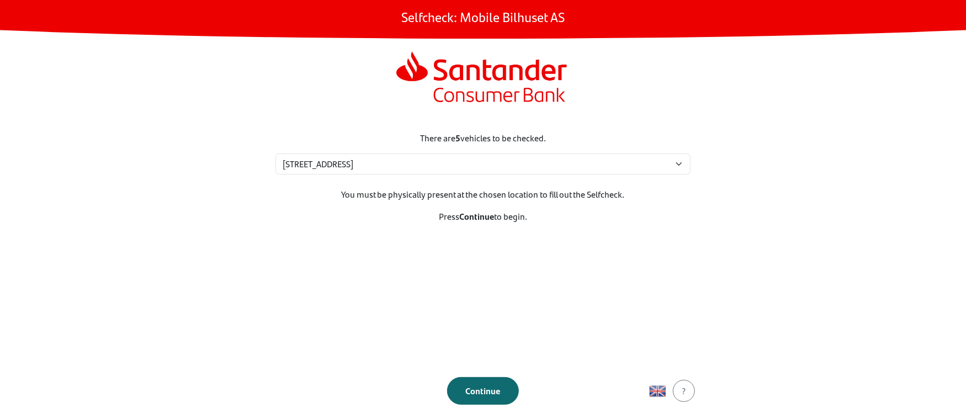
click at [496, 392] on div "Continue" at bounding box center [482, 390] width 49 height 13
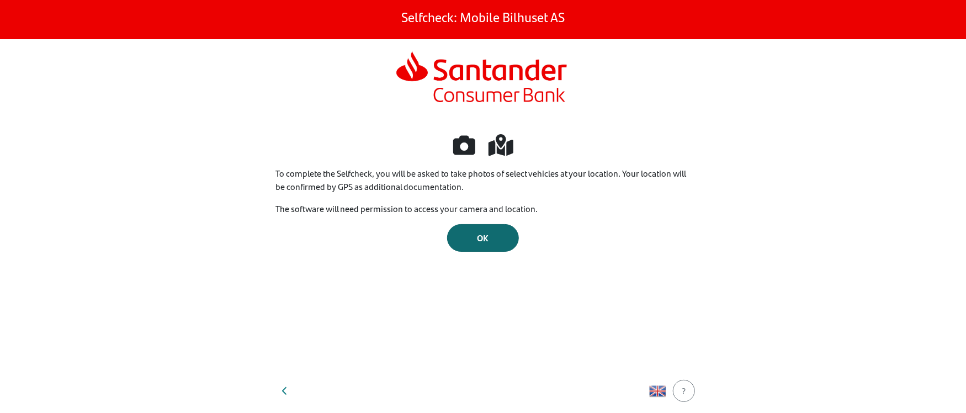
click at [484, 244] on span "OK" at bounding box center [483, 237] width 12 height 13
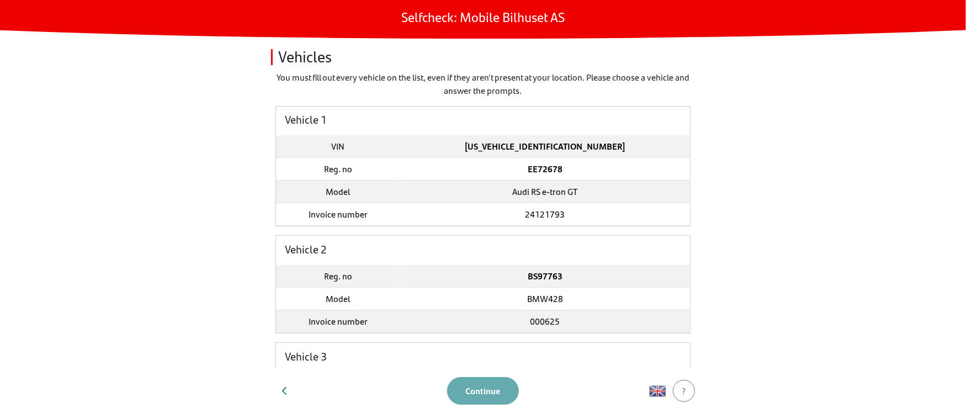
click at [527, 169] on strong "EE72678" at bounding box center [544, 168] width 35 height 13
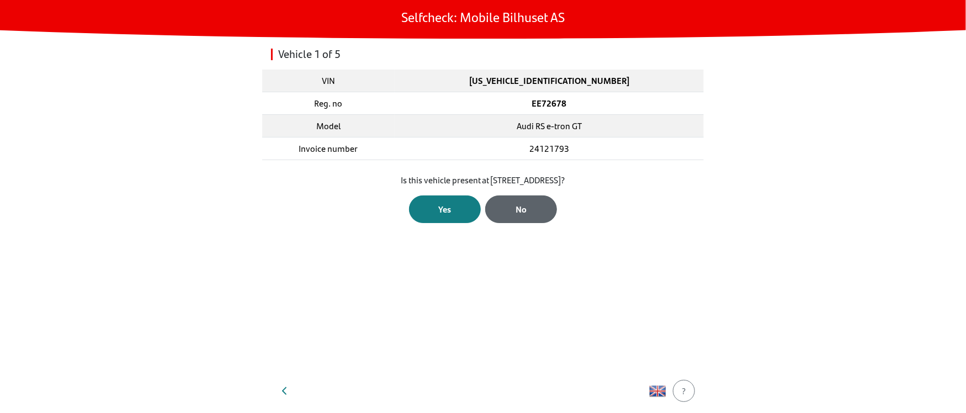
click at [510, 209] on div "No" at bounding box center [521, 208] width 49 height 13
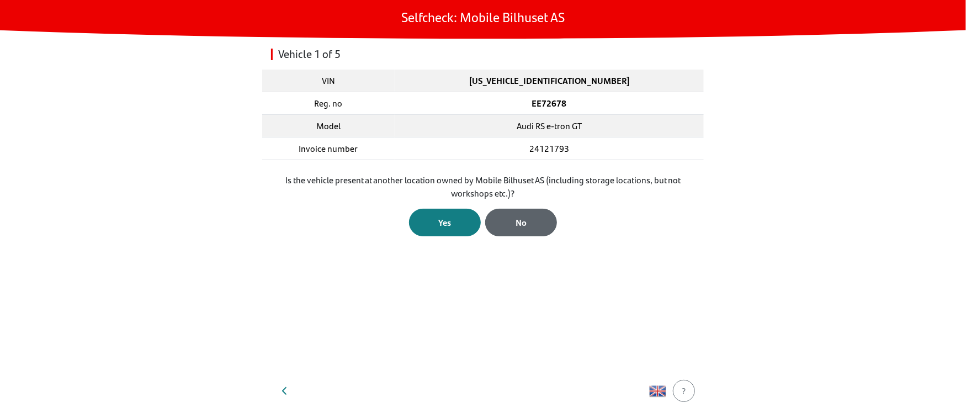
click at [523, 225] on div "No" at bounding box center [521, 222] width 49 height 13
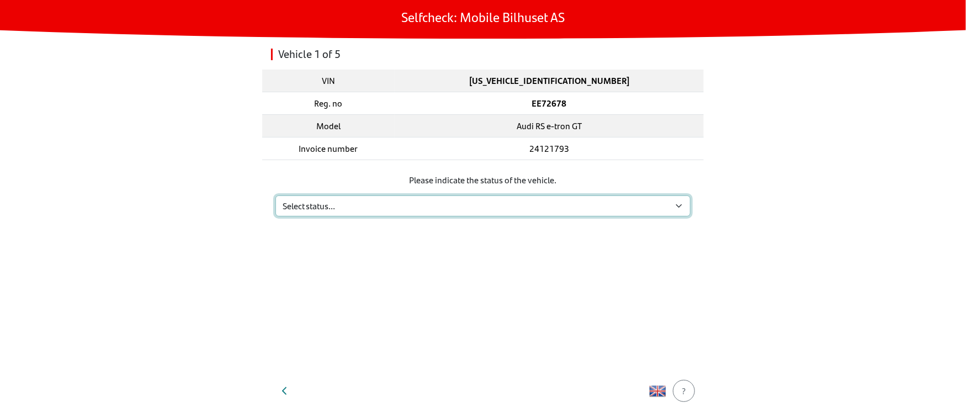
drag, startPoint x: 443, startPoint y: 202, endPoint x: 433, endPoint y: 205, distance: 10.7
click at [441, 203] on select "Select status... Maintenance Sold and delivered Not received In test drive Miss…" at bounding box center [482, 205] width 415 height 21
click at [275, 195] on select "Select status... Maintenance Sold and delivered Not received In test drive Miss…" at bounding box center [482, 205] width 415 height 21
click at [352, 210] on select "Select status... Maintenance Sold and delivered Not received In test drive Miss…" at bounding box center [482, 205] width 415 height 21
click at [275, 195] on select "Select status... Maintenance Sold and delivered Not received In test drive Miss…" at bounding box center [482, 205] width 415 height 21
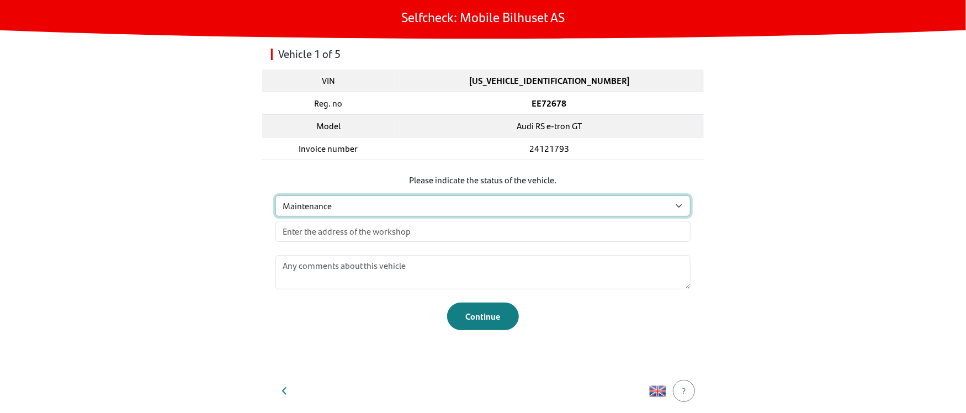
click at [358, 207] on select "Select status... Maintenance Sold and delivered Not received In test drive Miss…" at bounding box center [482, 205] width 415 height 21
select select "3"
click at [275, 195] on select "Select status... Maintenance Sold and delivered Not received In test drive Miss…" at bounding box center [482, 205] width 415 height 21
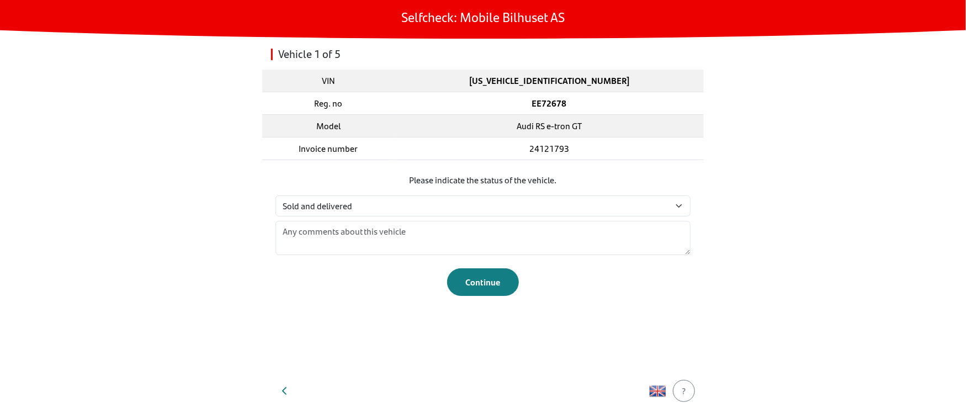
click at [362, 355] on div "Vehicle 1 of 5 VIN WAUZZZFW1N7902794 Reg. no EE72678 Model Audi RS e-tron GT In…" at bounding box center [482, 204] width 441 height 330
click at [790, 114] on main "Selfcheck: Mobile Bilhuset AS Vehicle 1 of 5 VIN WAUZZZFW1N7902794 Reg. no EE72…" at bounding box center [483, 206] width 966 height 413
click at [228, 227] on main "Selfcheck: Mobile Bilhuset AS Vehicle 1 of 5 VIN WAUZZZFW1N7902794 Reg. no EE72…" at bounding box center [483, 206] width 966 height 413
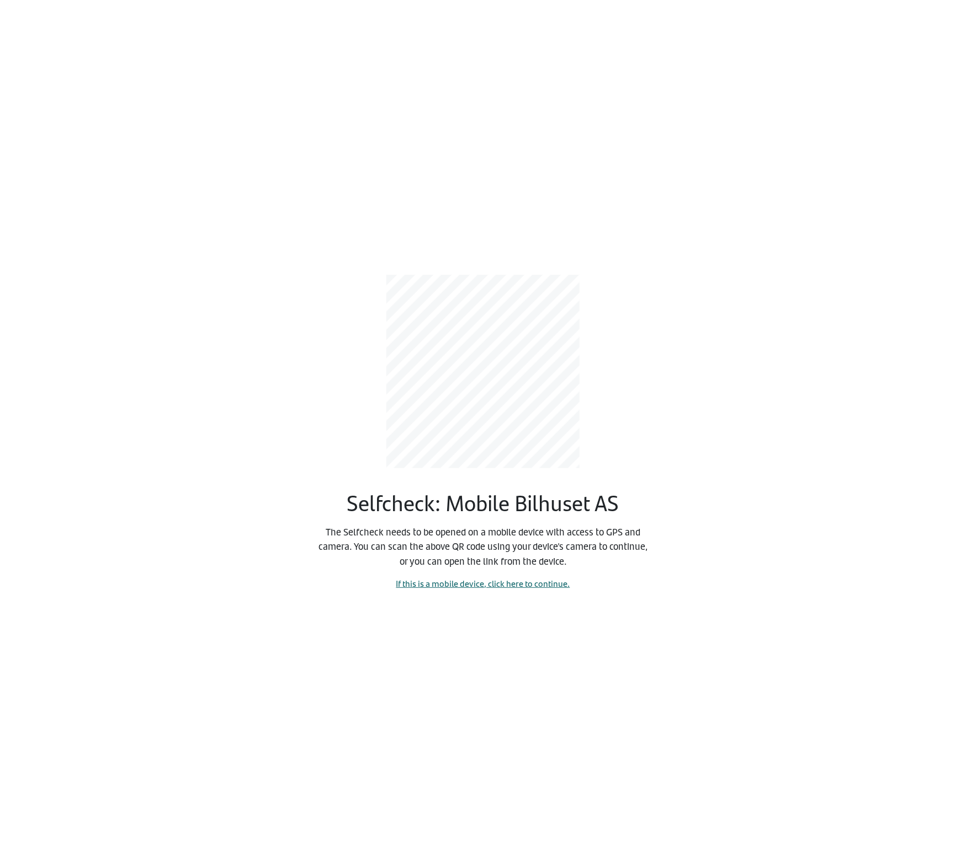
click at [502, 587] on link "If this is a mobile device, click here to continue." at bounding box center [483, 583] width 174 height 13
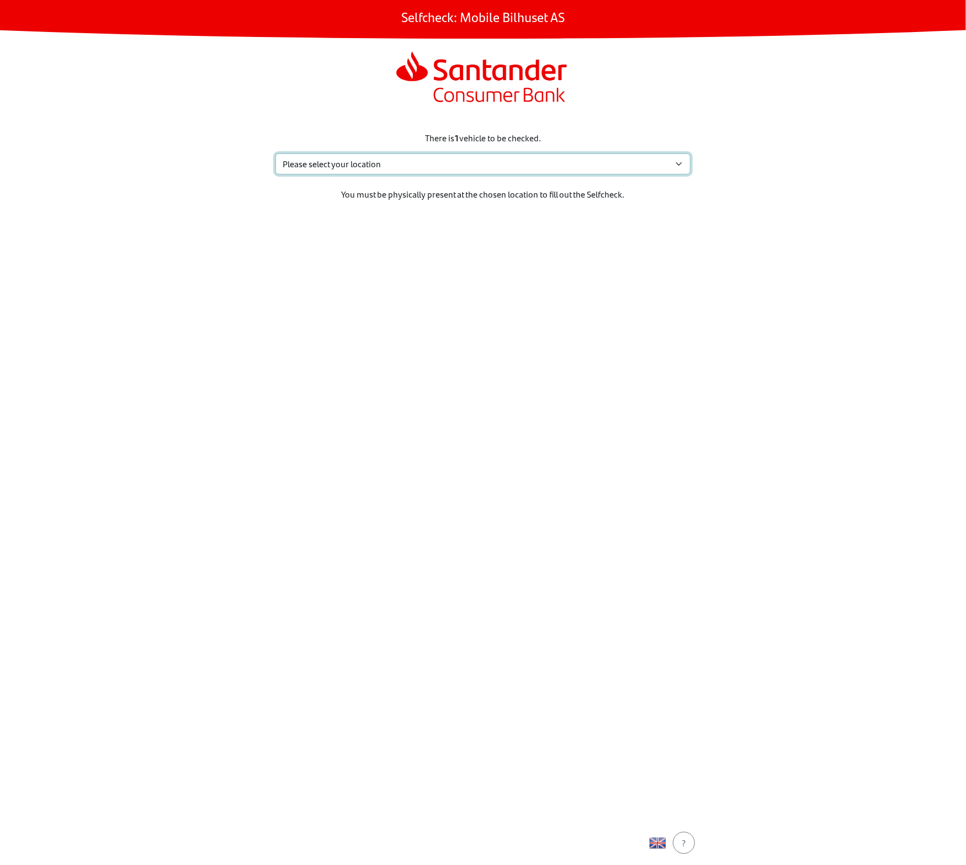
click at [435, 167] on select "Please select your location [STREET_ADDRESS] Sem My location isn't listed" at bounding box center [482, 163] width 415 height 21
select select "4264"
click at [275, 153] on select "Please select your location [STREET_ADDRESS] Sem My location isn't listed" at bounding box center [482, 163] width 415 height 21
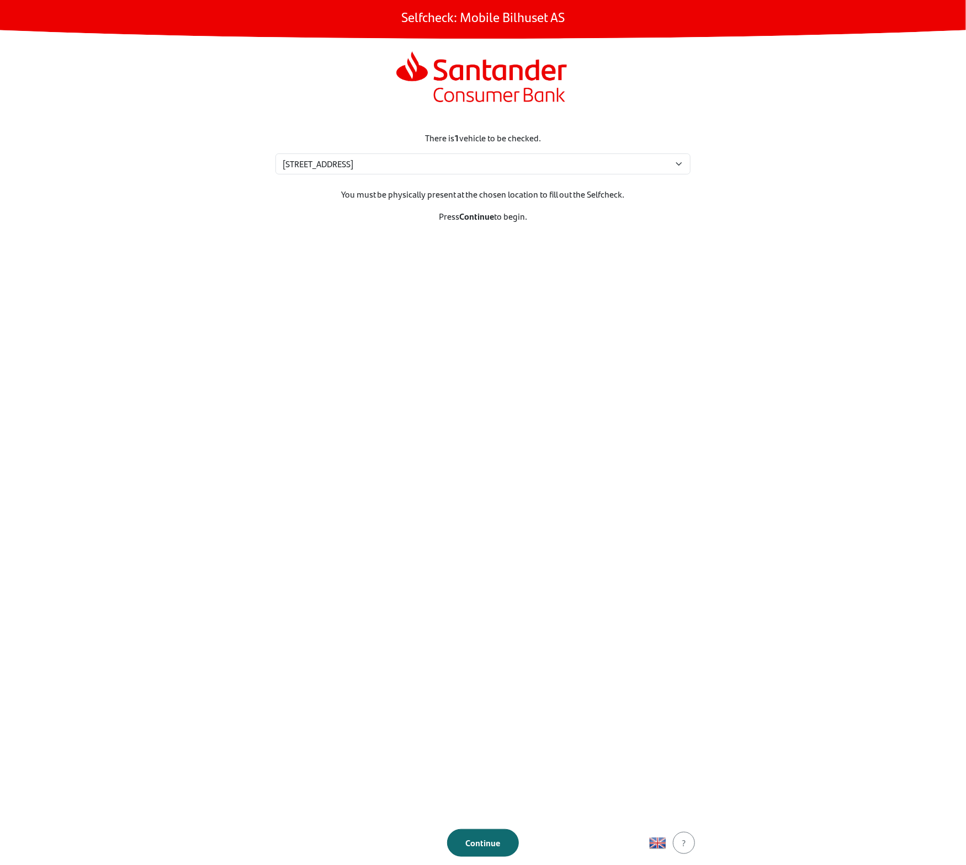
click at [483, 842] on div "Continue" at bounding box center [482, 842] width 49 height 13
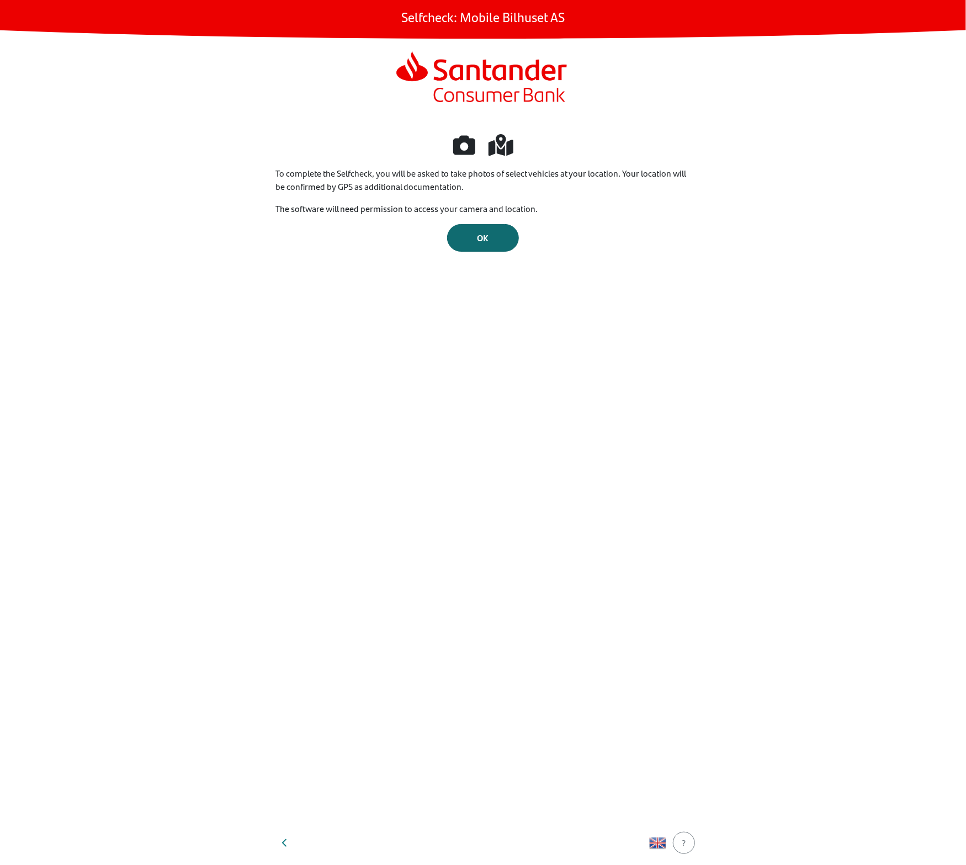
click at [474, 231] on div "OK" at bounding box center [482, 237] width 49 height 13
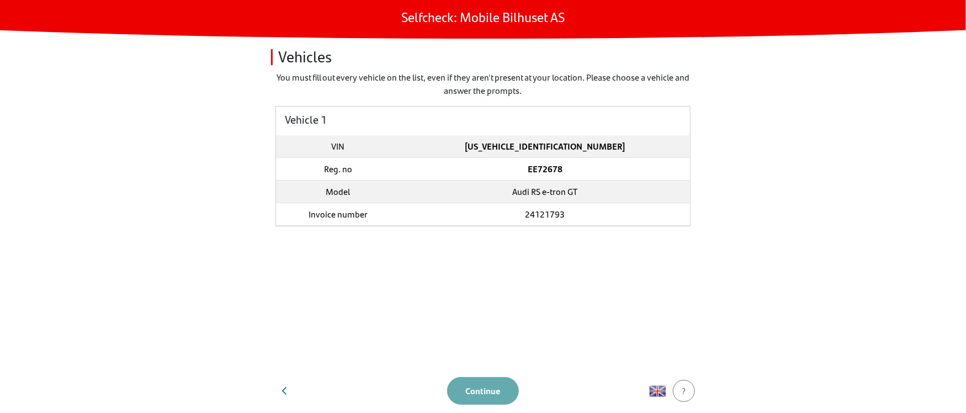
click at [175, 313] on main "Selfcheck: Mobile Bilhuset AS Vehicles You must fill out every vehicle on the l…" at bounding box center [483, 206] width 966 height 413
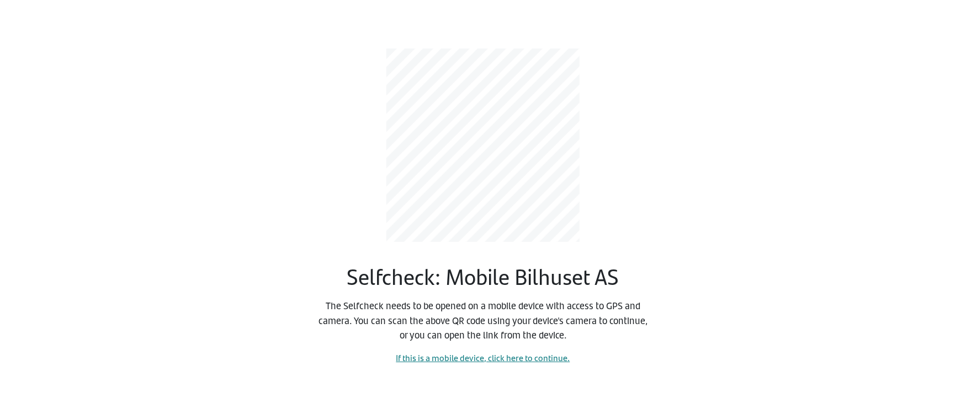
click at [223, 322] on div "Selfcheck: Mobile Bilhuset AS The Selfcheck needs to be opened on a mobile devi…" at bounding box center [483, 206] width 728 height 413
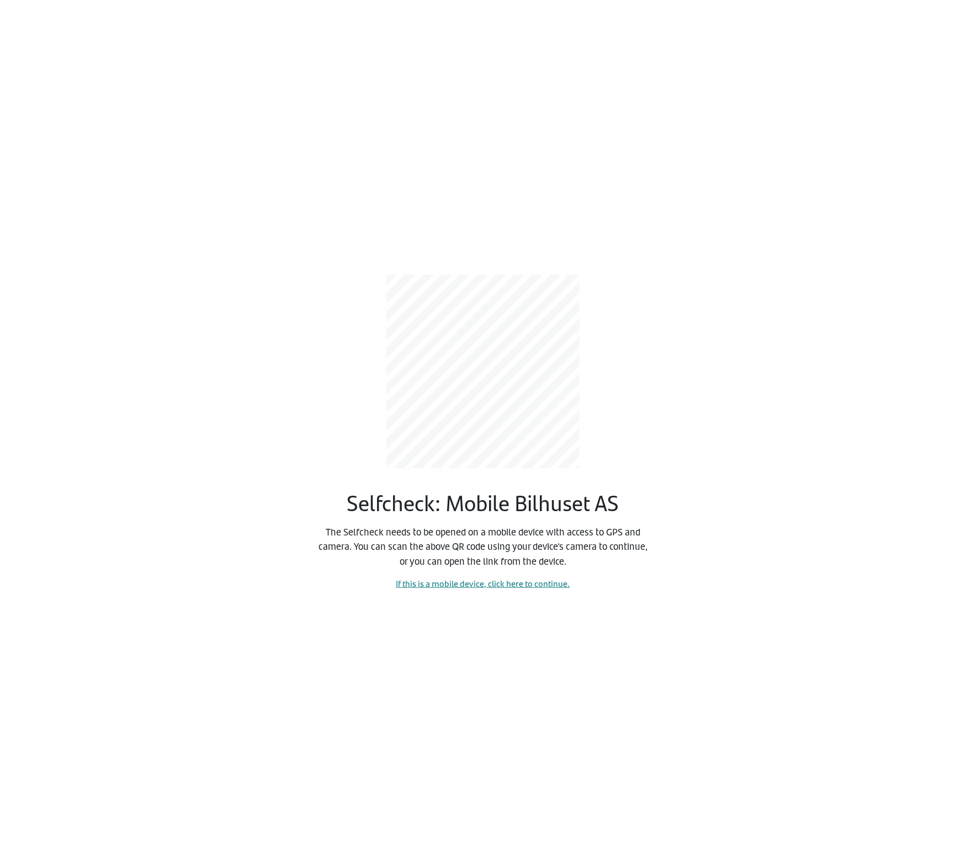
click at [773, 245] on div "Selfcheck: Mobile Bilhuset AS The Selfcheck needs to be opened on a mobile devi…" at bounding box center [483, 432] width 728 height 865
click at [708, 162] on div "Selfcheck: Mobile Bilhuset AS The Selfcheck needs to be opened on a mobile devi…" at bounding box center [483, 432] width 728 height 865
